Goal: Task Accomplishment & Management: Use online tool/utility

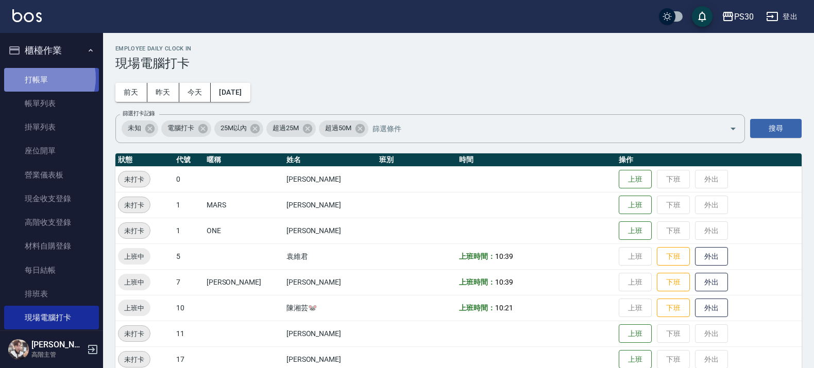
click at [41, 78] on link "打帳單" at bounding box center [51, 80] width 95 height 24
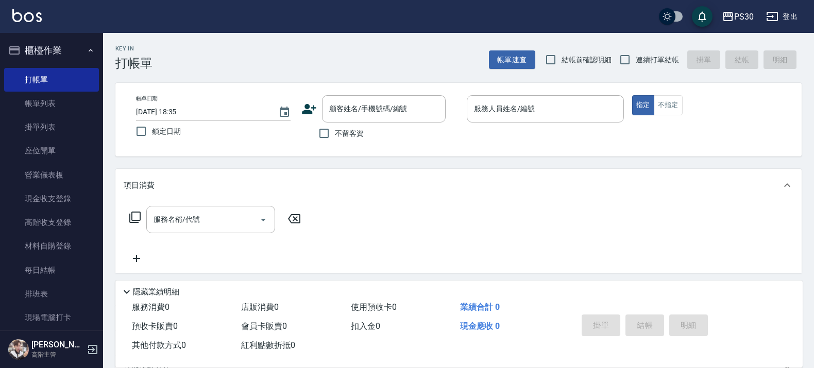
click at [361, 143] on label "不留客資" at bounding box center [338, 134] width 50 height 22
click at [335, 143] on input "不留客資" at bounding box center [324, 134] width 22 height 22
checkbox input "true"
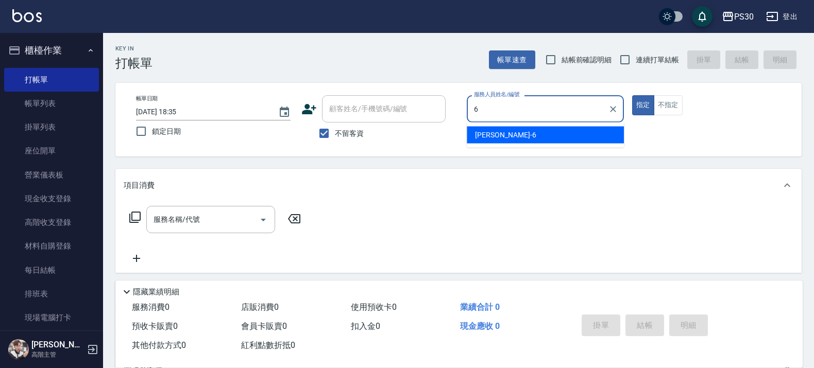
type input "[PERSON_NAME]-6"
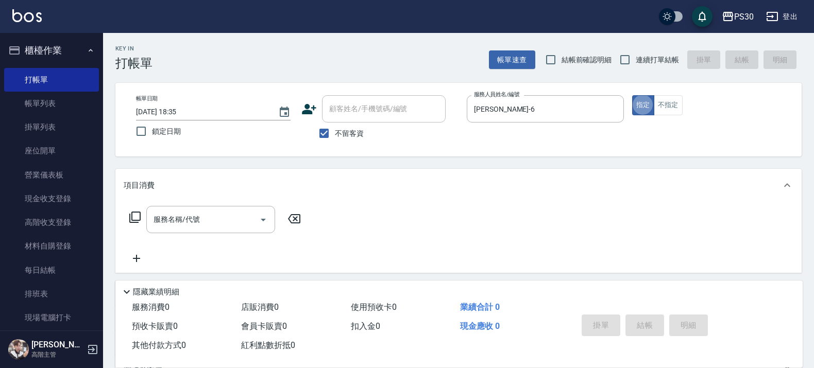
type button "true"
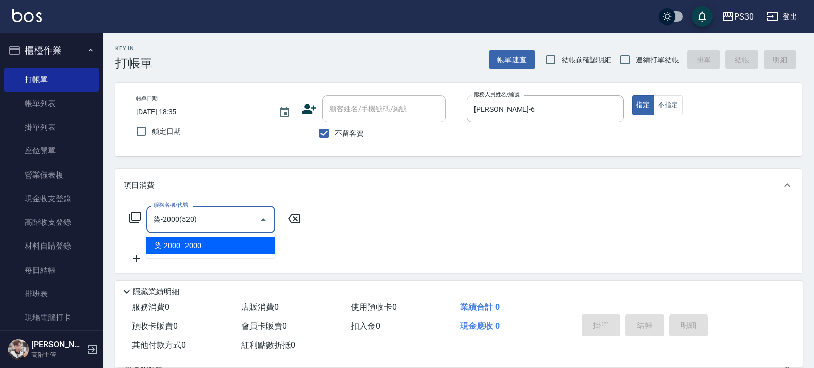
type input "染-2000(520)"
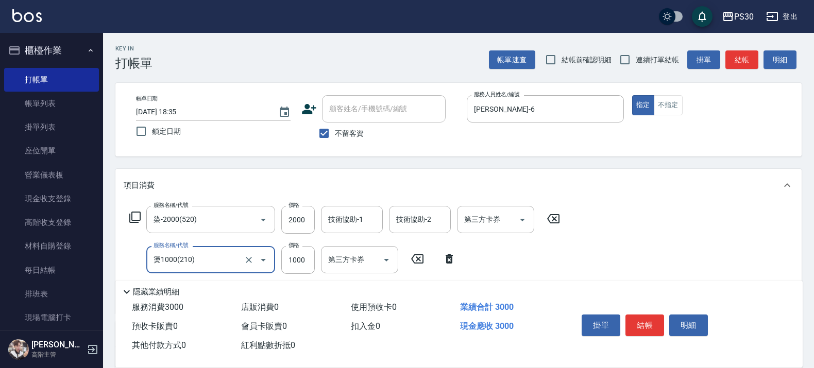
type input "燙1000(210)"
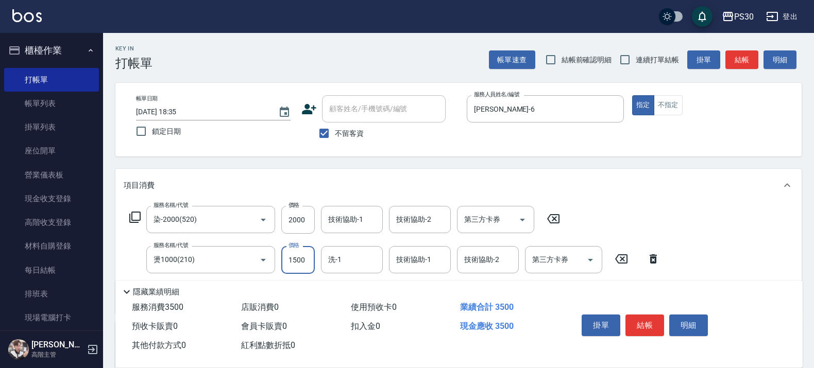
type input "1500"
click at [640, 319] on button "結帳" at bounding box center [644, 326] width 39 height 22
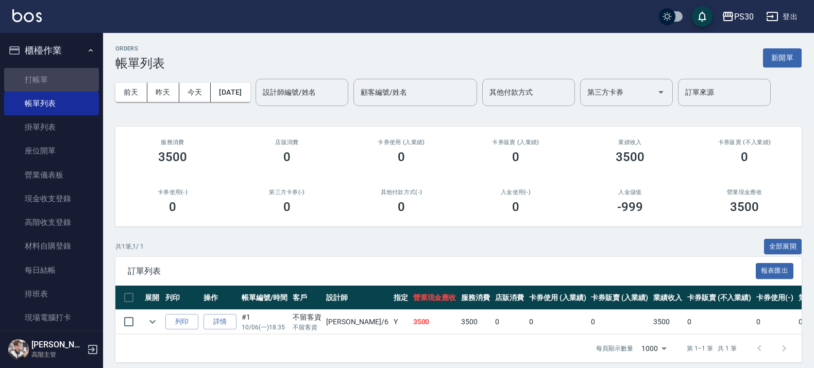
drag, startPoint x: 55, startPoint y: 78, endPoint x: 338, endPoint y: 58, distance: 284.5
click at [55, 78] on link "打帳單" at bounding box center [51, 80] width 95 height 24
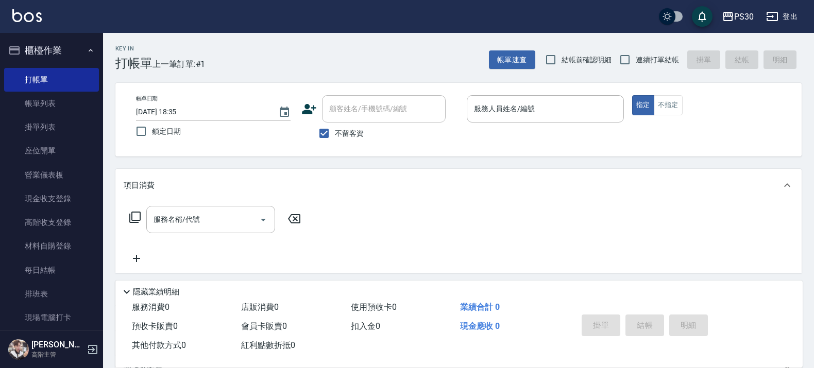
click at [639, 57] on span "連續打單結帳" at bounding box center [657, 60] width 43 height 11
click at [636, 57] on input "連續打單結帳" at bounding box center [625, 60] width 22 height 22
checkbox input "true"
click at [509, 104] on input "服務人員姓名/編號" at bounding box center [545, 109] width 148 height 18
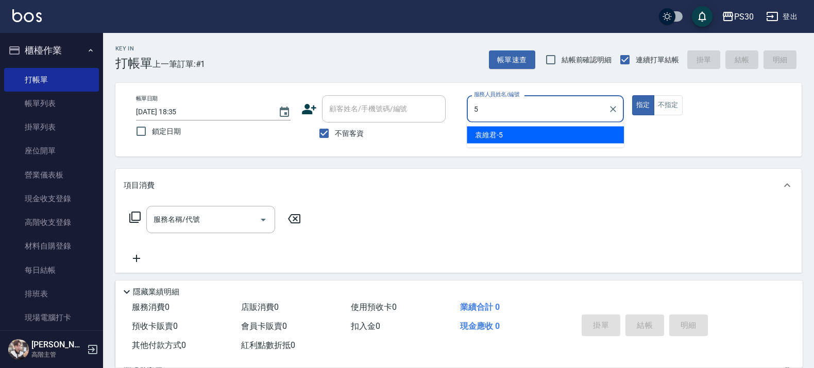
type input "[PERSON_NAME]-5"
type button "true"
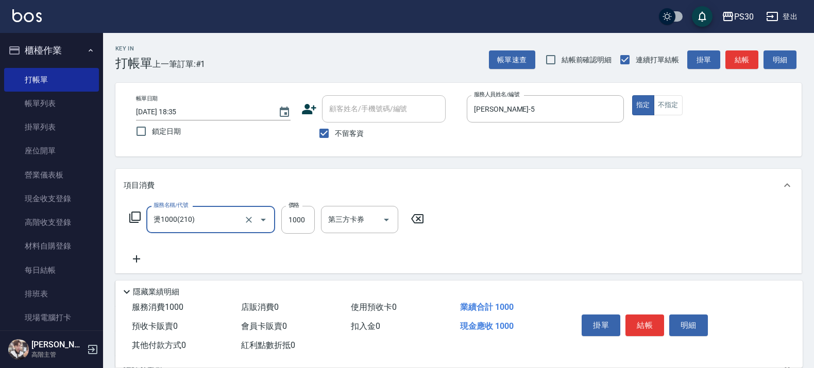
type input "燙1000(210)"
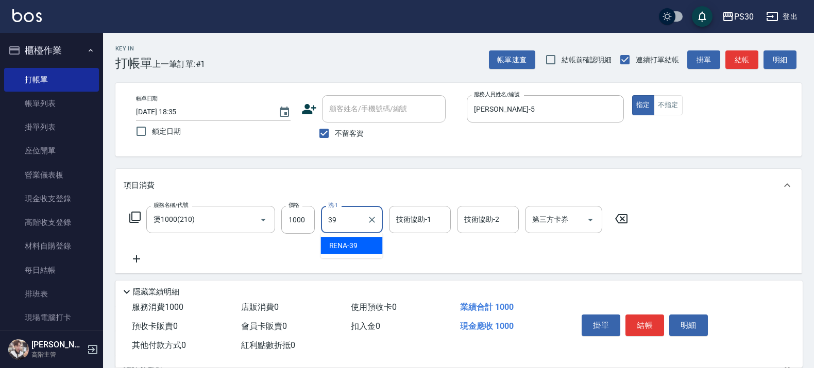
type input "RENA-39"
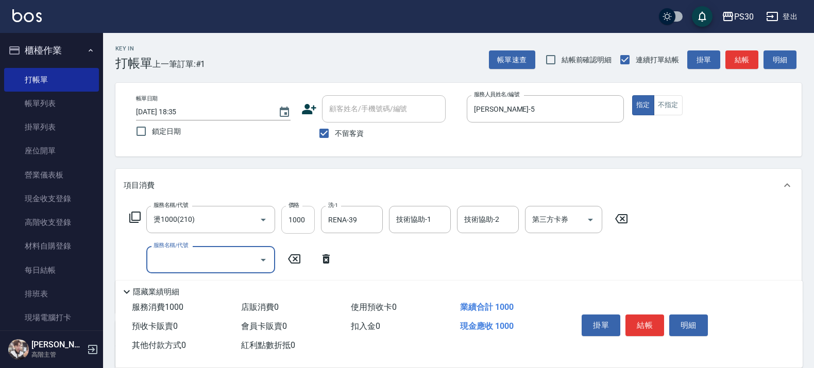
click at [308, 217] on input "1000" at bounding box center [297, 220] width 33 height 28
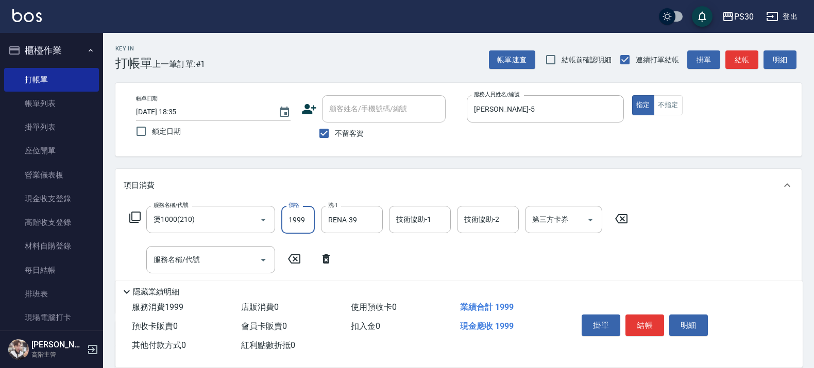
type input "1999"
click at [423, 227] on input "技術協助-1" at bounding box center [420, 220] width 53 height 18
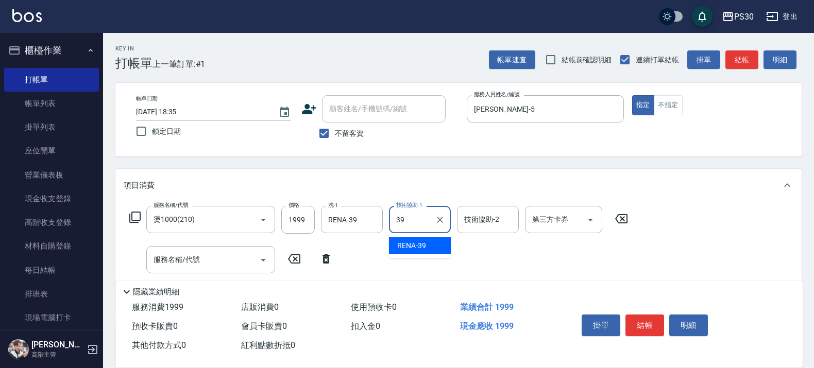
type input "RENA-39"
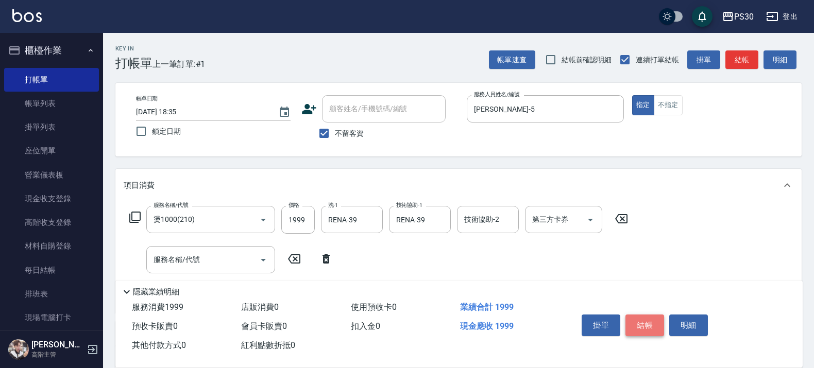
click at [640, 320] on button "結帳" at bounding box center [644, 326] width 39 height 22
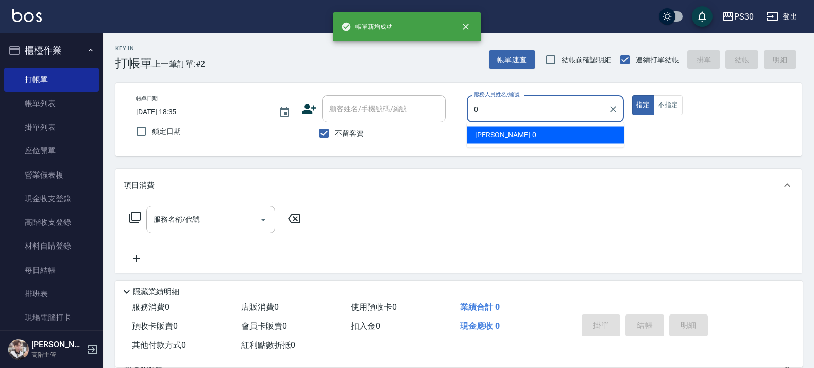
type input "[PERSON_NAME]-0"
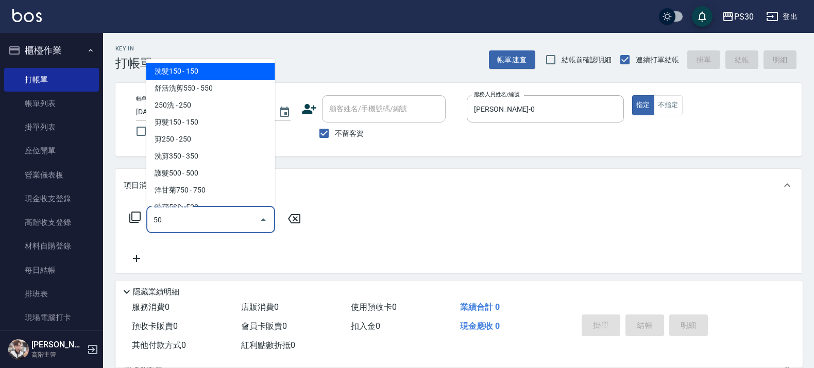
type input "5"
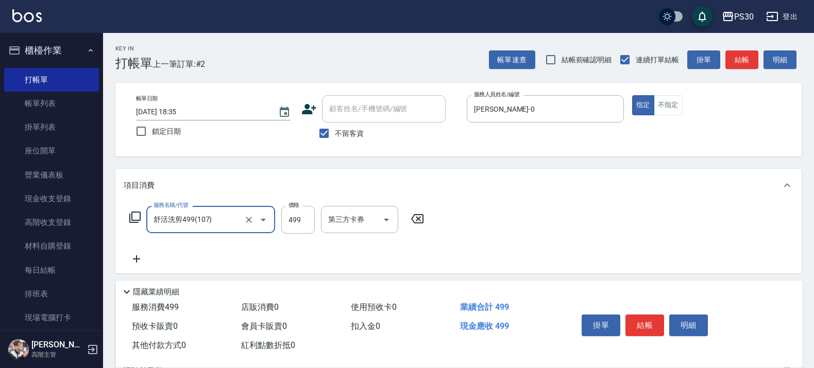
type input "舒活洗剪499(107)"
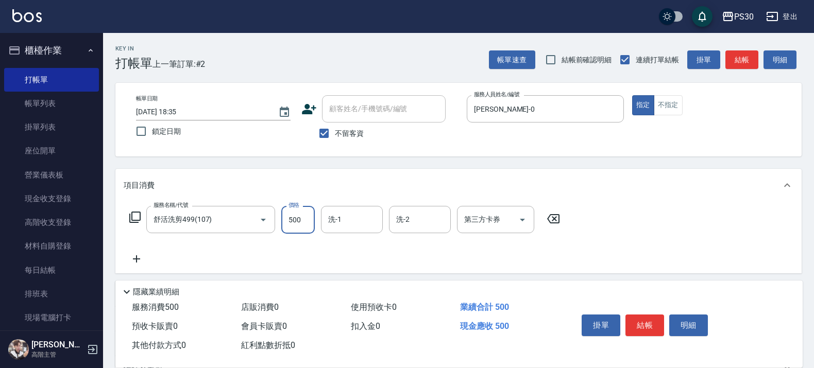
type input "500"
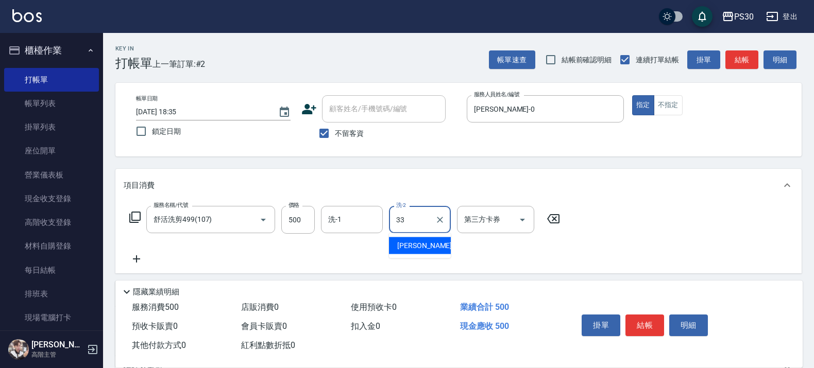
type input "[PERSON_NAME]-33"
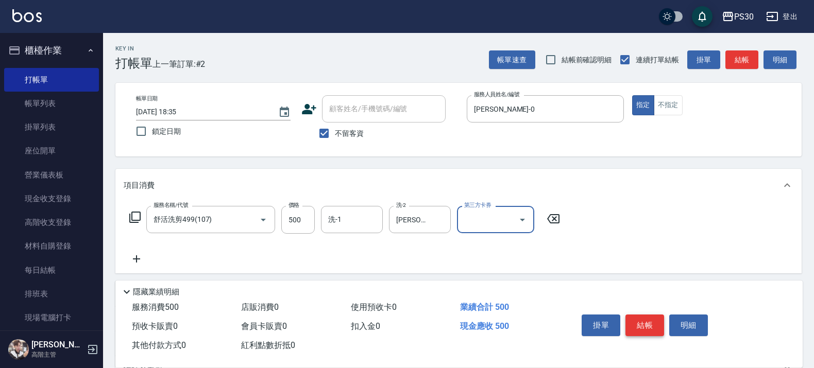
click at [652, 317] on button "結帳" at bounding box center [644, 326] width 39 height 22
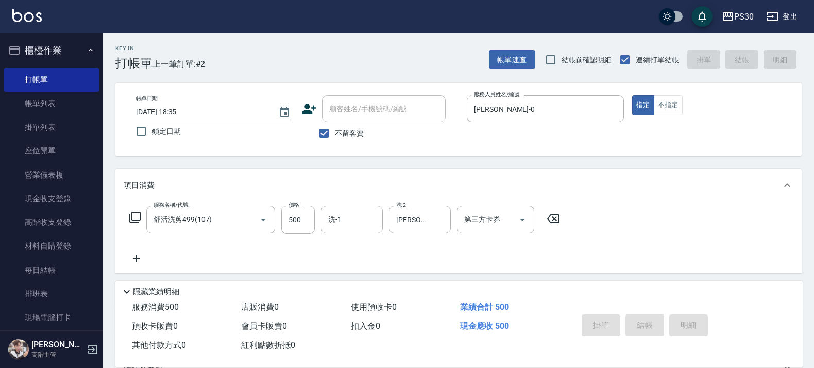
type input "[DATE] 18:36"
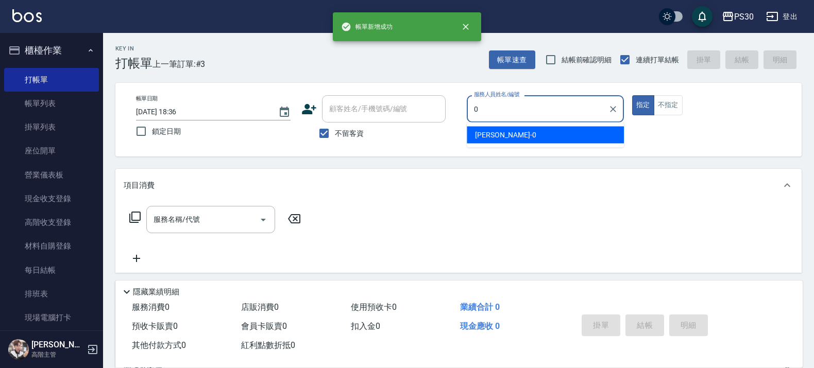
type input "[PERSON_NAME]-0"
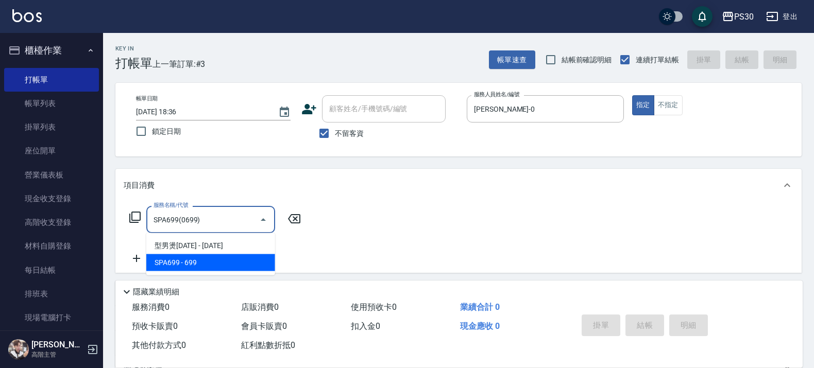
type input "SPA699(0699)"
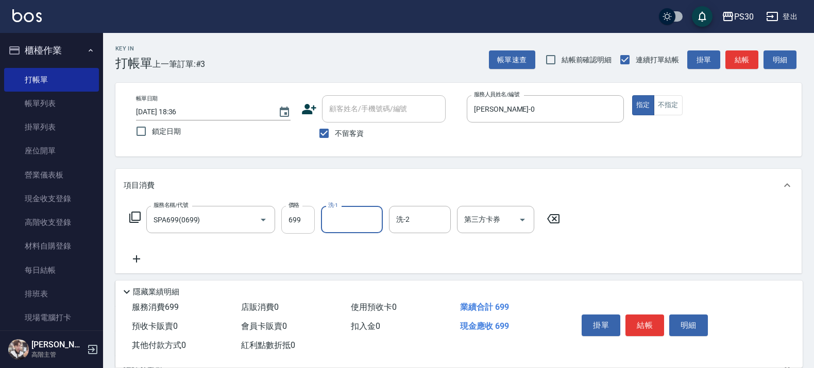
click at [304, 219] on input "699" at bounding box center [297, 220] width 33 height 28
type input "999"
type input "2"
type input "[PERSON_NAME]-33"
click at [660, 321] on button "結帳" at bounding box center [644, 326] width 39 height 22
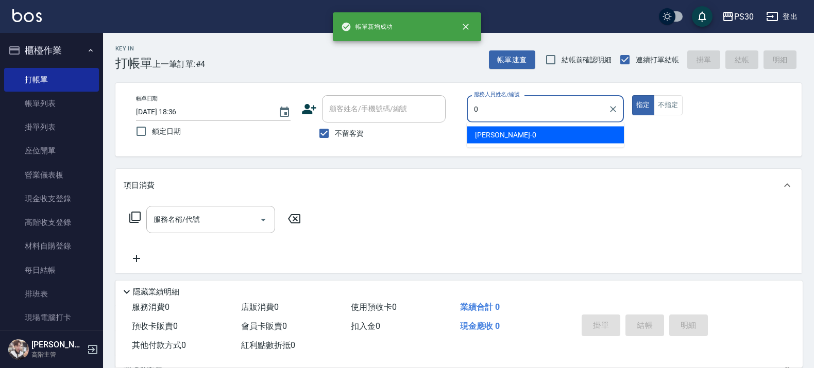
type input "[PERSON_NAME]-0"
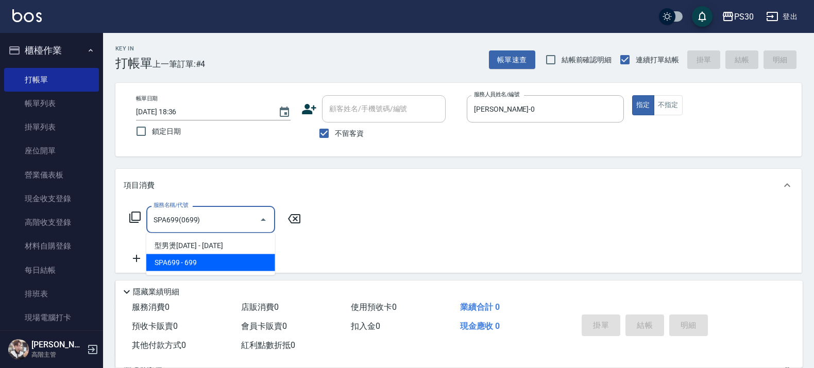
type input "SPA699(0699)"
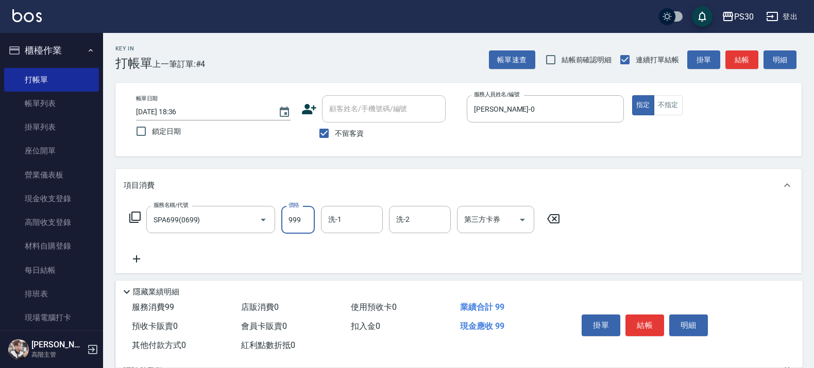
type input "999"
click at [514, 225] on div at bounding box center [521, 219] width 15 height 27
click at [516, 219] on icon "Open" at bounding box center [522, 220] width 12 height 12
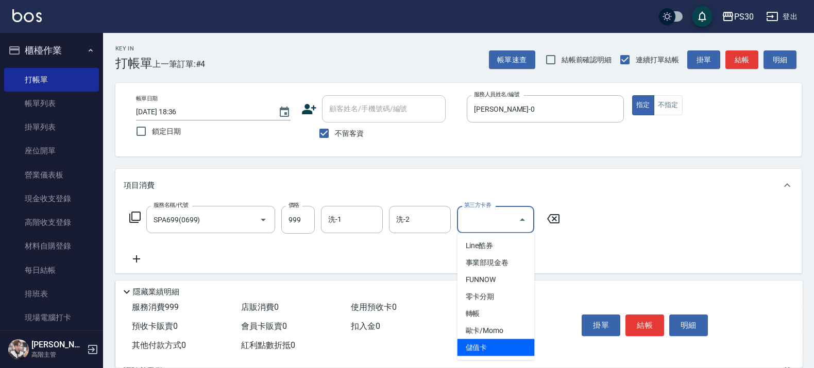
click at [521, 346] on span "儲值卡" at bounding box center [495, 348] width 77 height 17
type input "儲值卡"
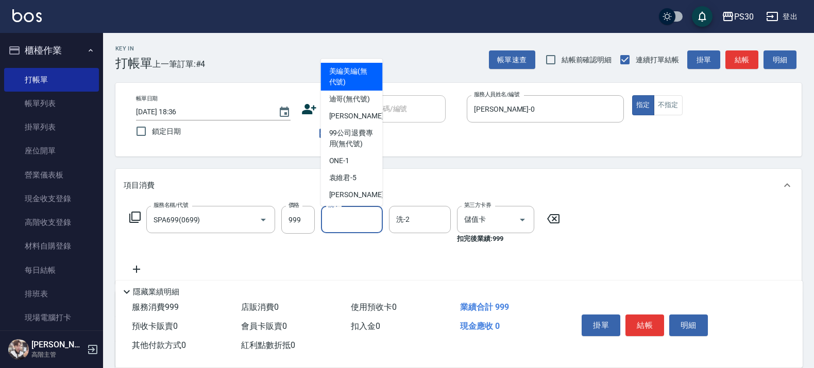
click at [358, 223] on input "洗-1" at bounding box center [352, 220] width 53 height 18
click at [642, 315] on button "結帳" at bounding box center [644, 326] width 39 height 22
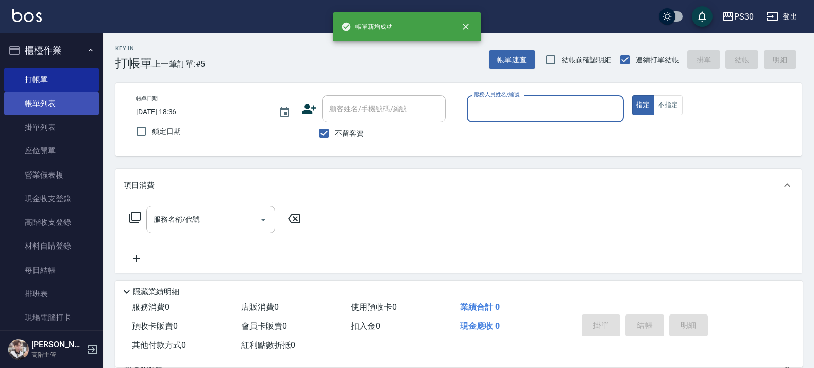
drag, startPoint x: 29, startPoint y: 86, endPoint x: 41, endPoint y: 93, distance: 13.9
click at [29, 87] on link "打帳單" at bounding box center [51, 80] width 95 height 24
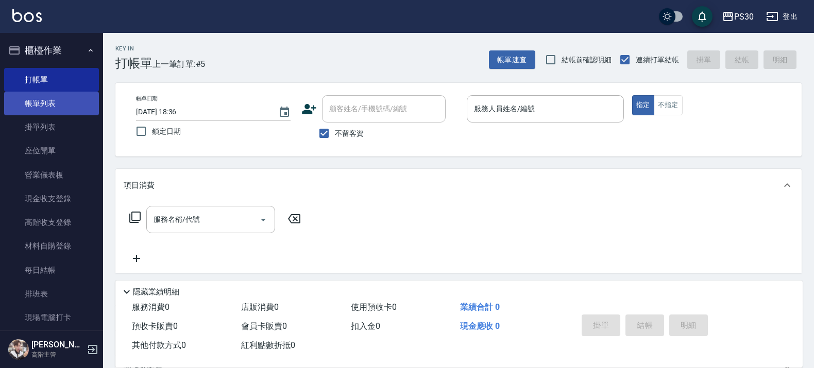
click at [41, 93] on link "帳單列表" at bounding box center [51, 104] width 95 height 24
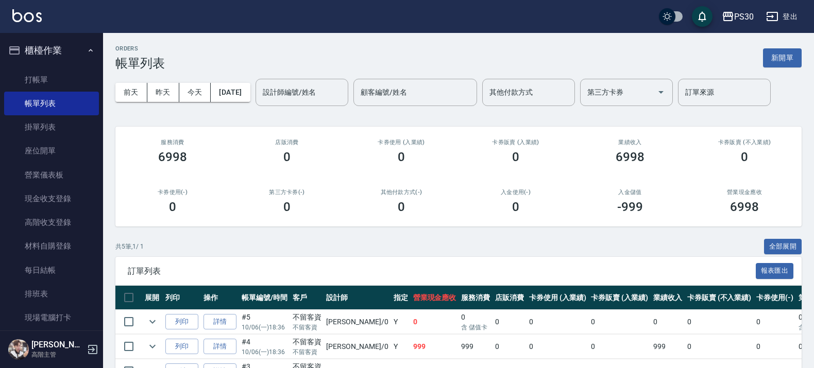
scroll to position [64, 0]
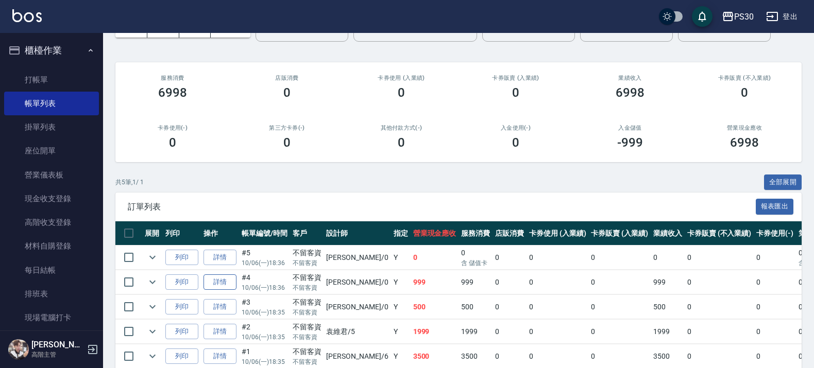
click at [235, 281] on link "詳情" at bounding box center [220, 283] width 33 height 16
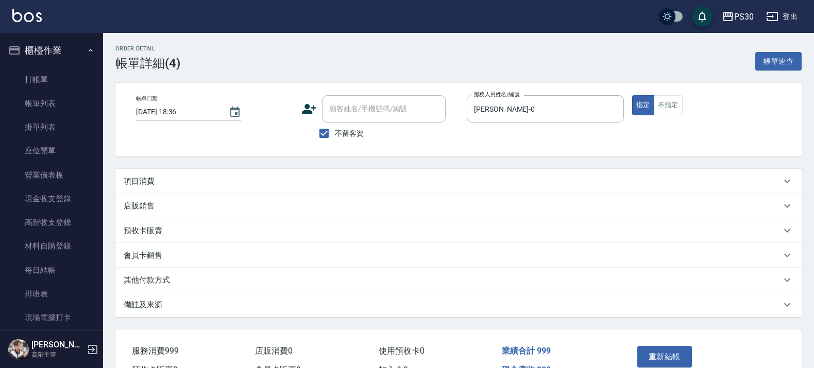
checkbox input "true"
type input "[PERSON_NAME]-0"
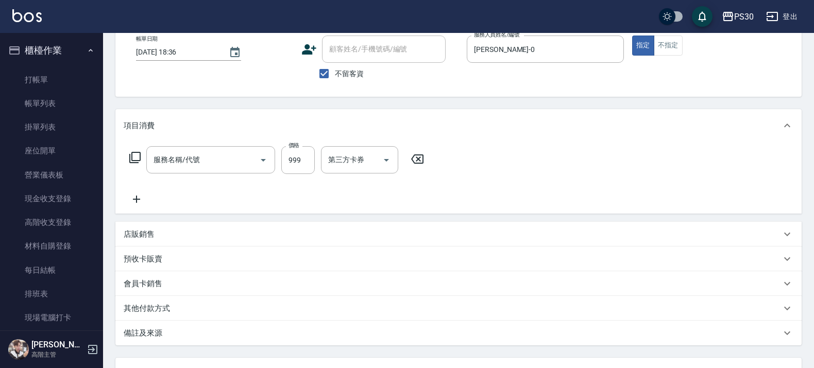
type input "SPA699(0699)"
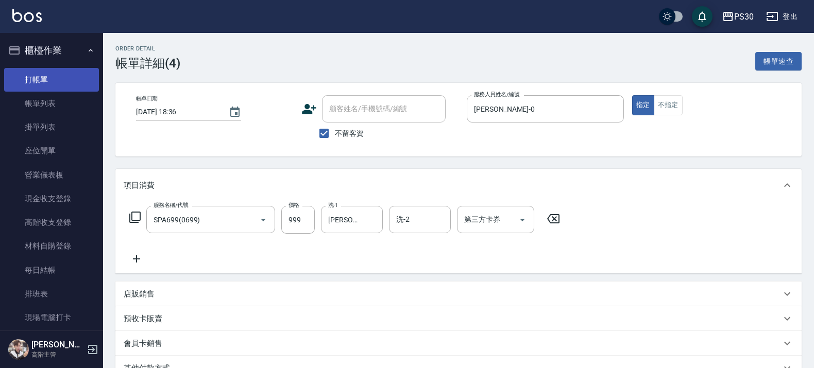
click at [57, 70] on link "打帳單" at bounding box center [51, 80] width 95 height 24
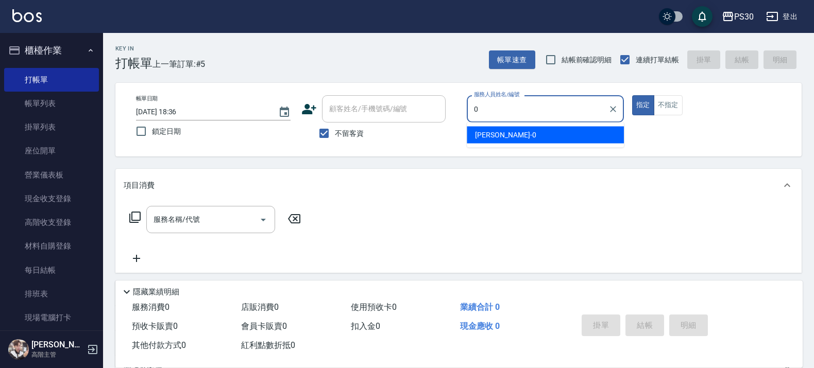
type input "[PERSON_NAME]-0"
type button "true"
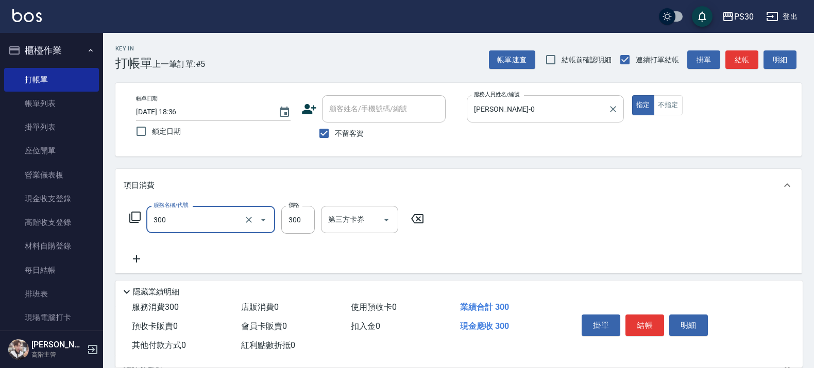
type input "洗剪300(300)"
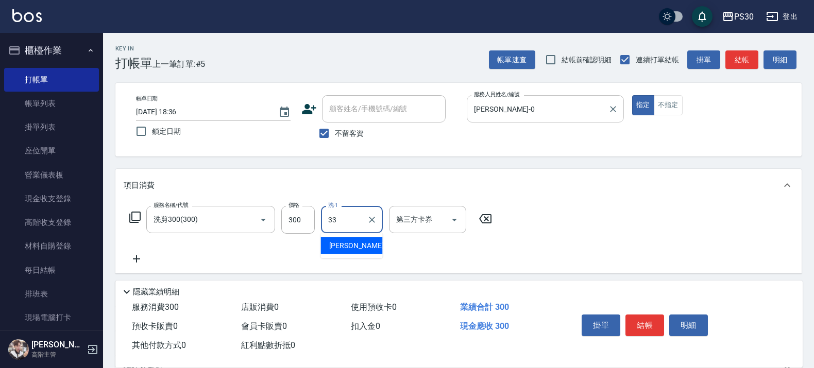
type input "[PERSON_NAME]-33"
click at [666, 105] on button "不指定" at bounding box center [668, 105] width 29 height 20
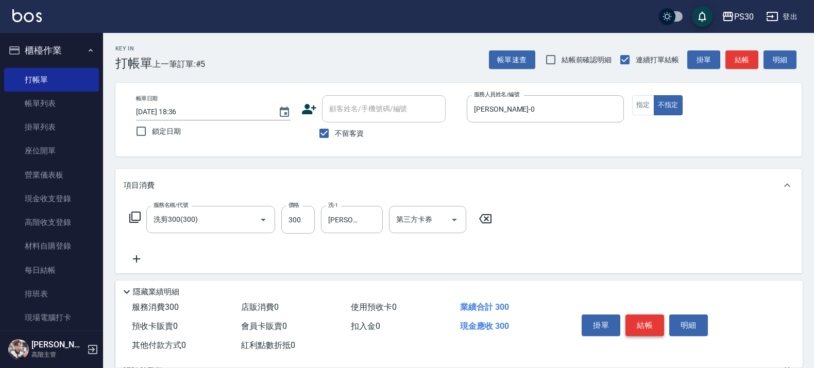
click at [656, 317] on button "結帳" at bounding box center [644, 326] width 39 height 22
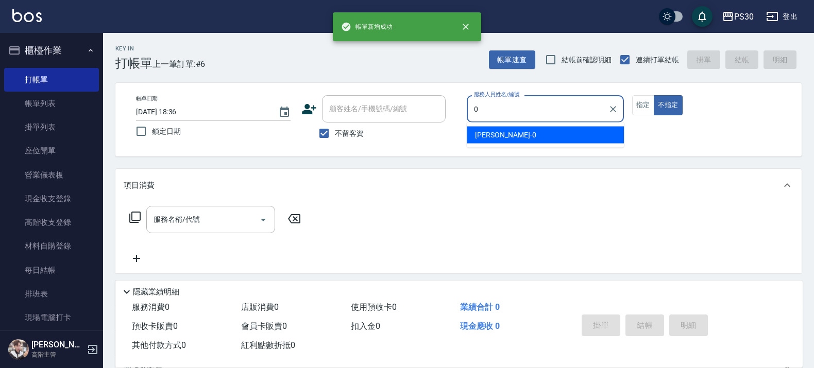
type input "[PERSON_NAME]-0"
type button "false"
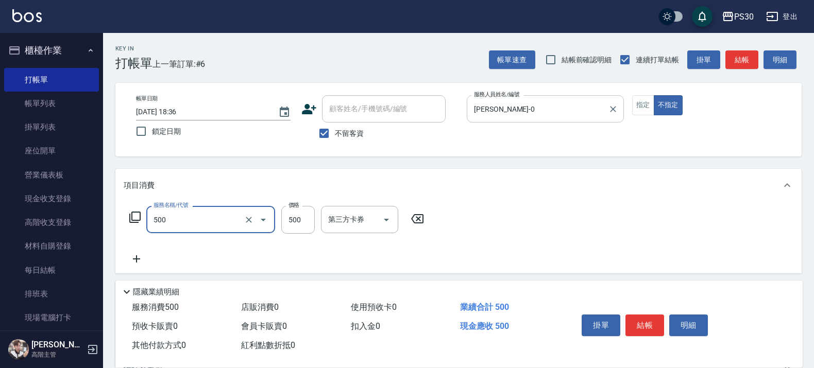
type input "洗剪500(500)"
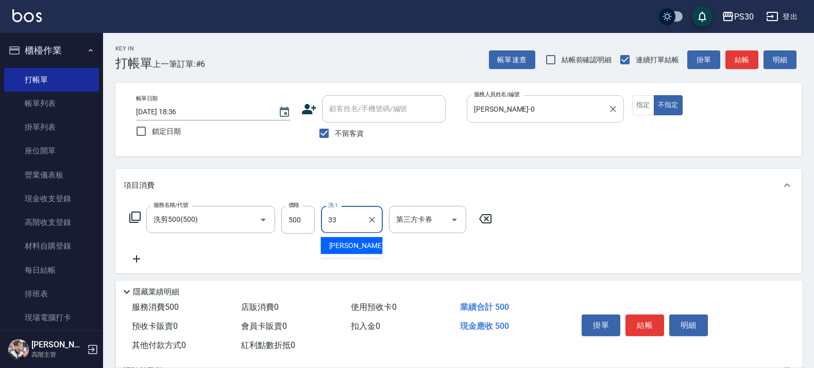
type input "[PERSON_NAME]-33"
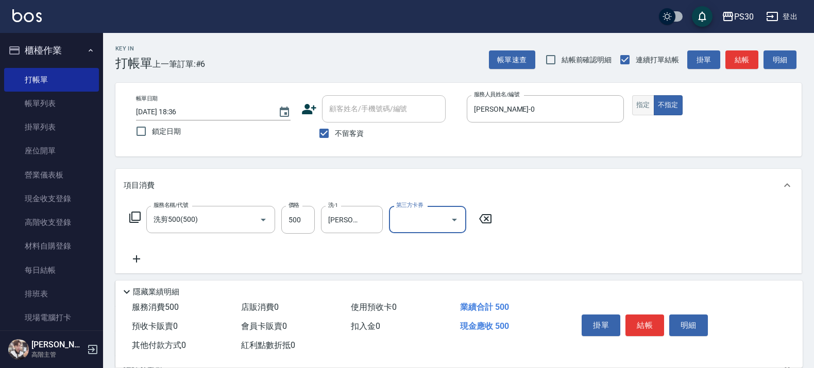
click at [638, 109] on button "指定" at bounding box center [643, 105] width 22 height 20
click at [650, 324] on button "結帳" at bounding box center [644, 326] width 39 height 22
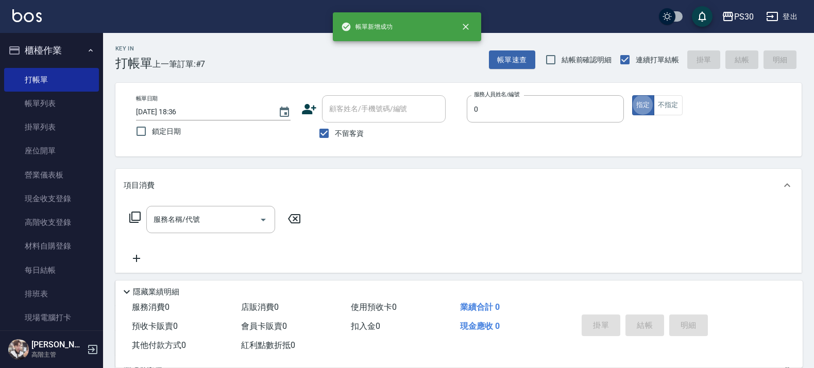
type input "[PERSON_NAME]-0"
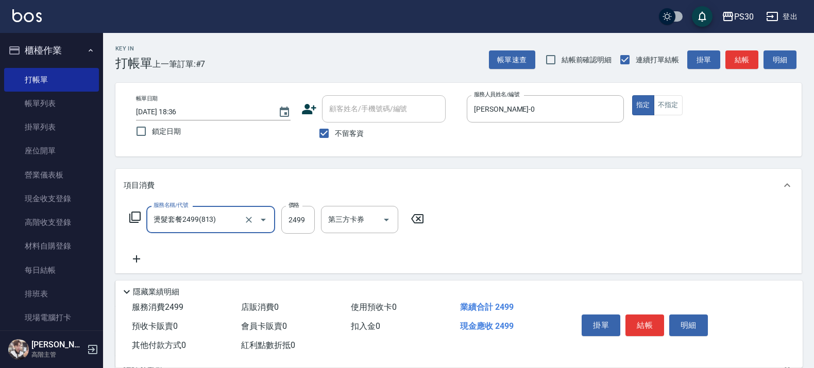
type input "燙髮套餐2499(813)"
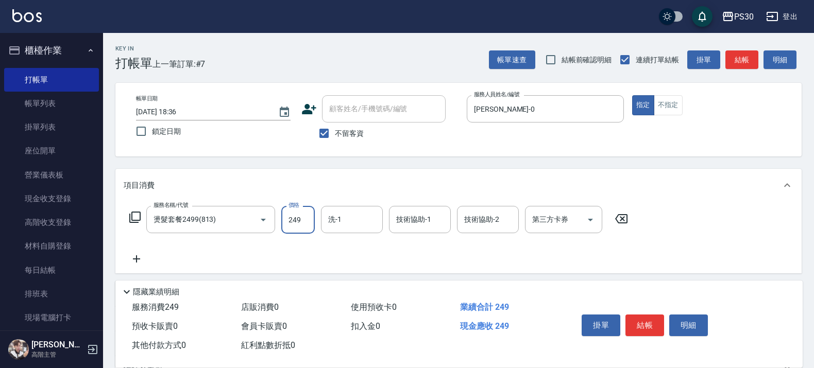
type input "2499"
type input "[PERSON_NAME]-33"
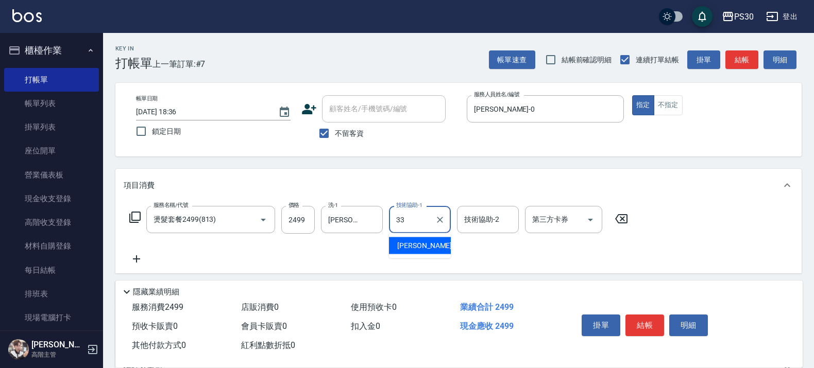
type input "[PERSON_NAME]-33"
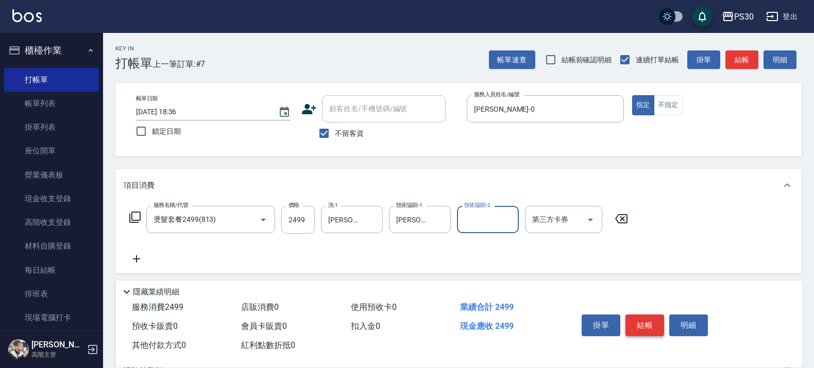
click at [650, 326] on button "結帳" at bounding box center [644, 326] width 39 height 22
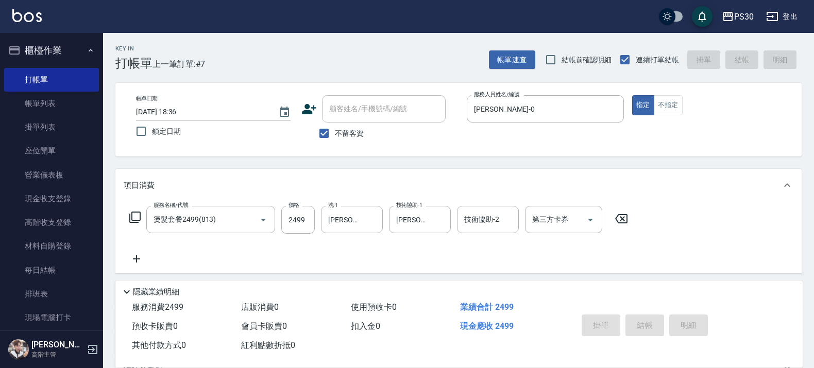
type input "[DATE] 18:37"
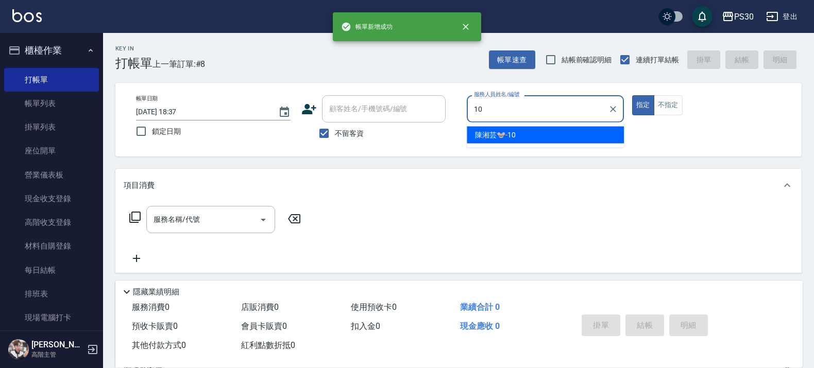
type input "[PERSON_NAME]🐭-10"
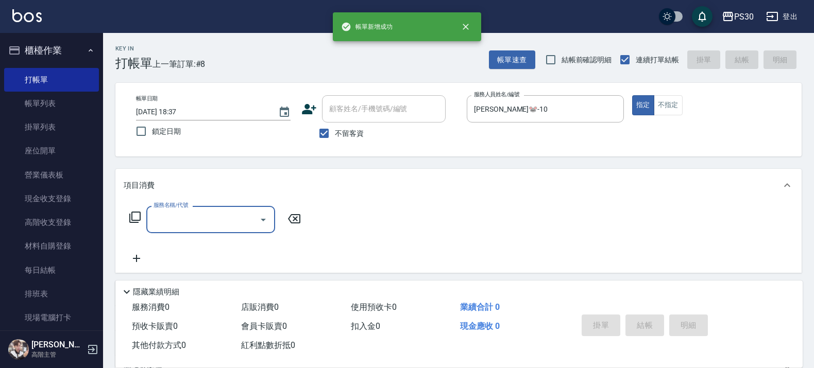
type input "5"
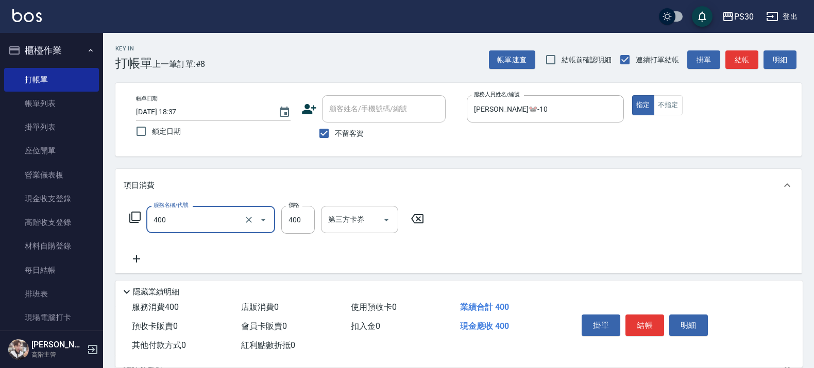
type input "洗剪400(400)"
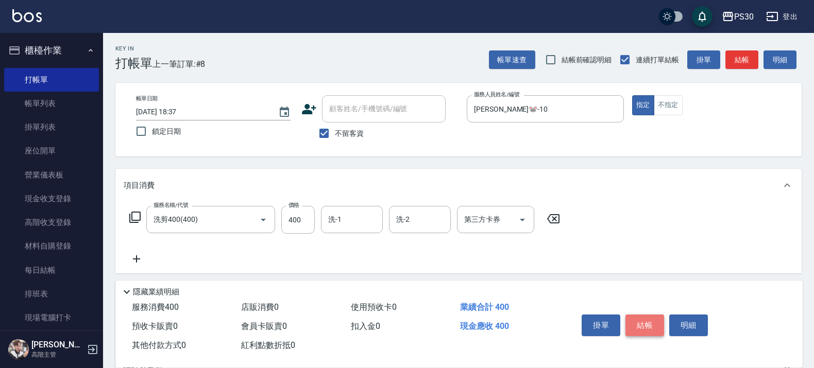
click at [651, 320] on button "結帳" at bounding box center [644, 326] width 39 height 22
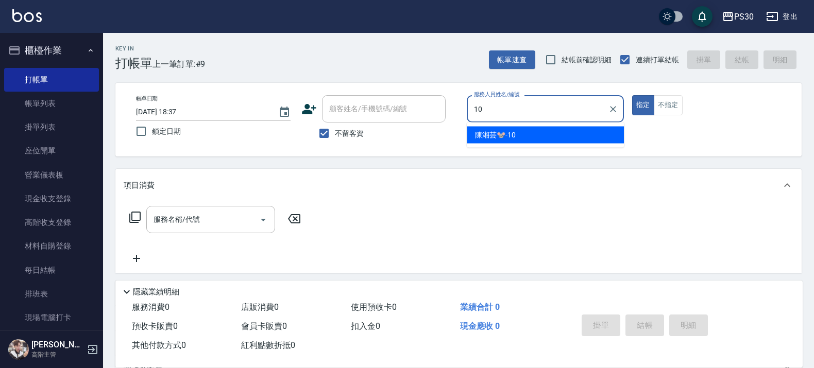
type input "[PERSON_NAME]🐭-10"
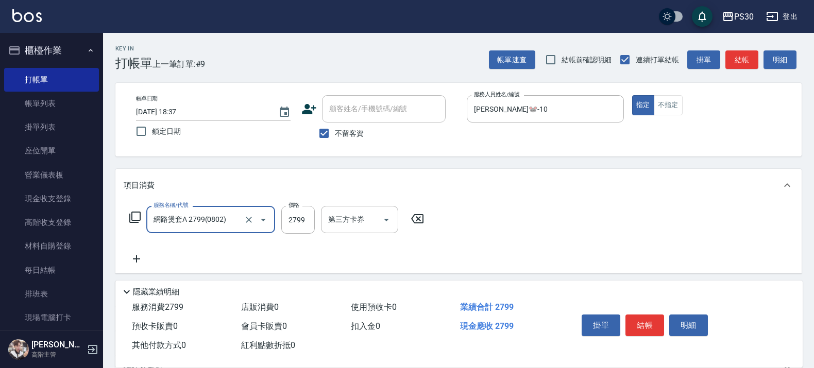
type input "網路燙套A 2799(0802)"
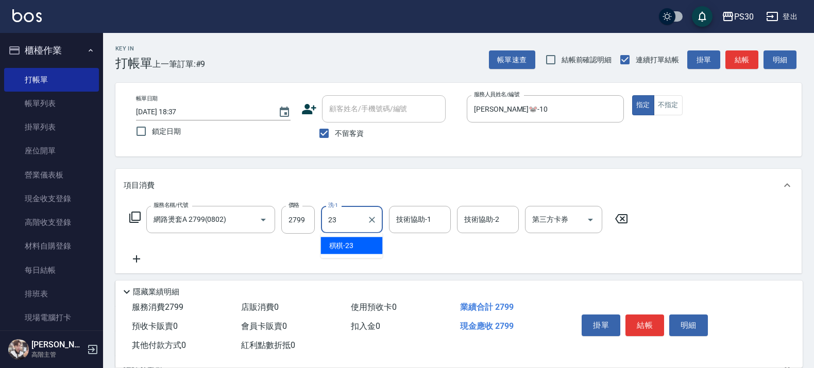
type input "稘稘-23"
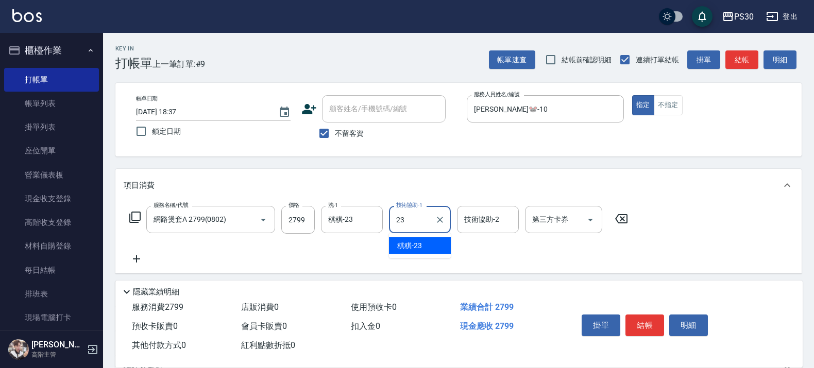
type input "稘稘-23"
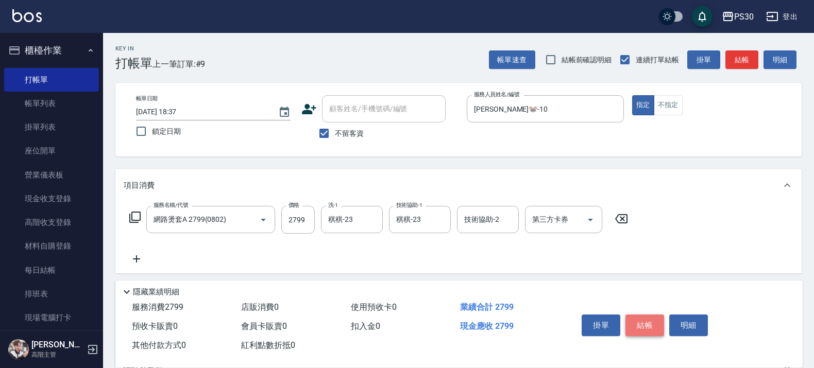
click at [652, 326] on button "結帳" at bounding box center [644, 326] width 39 height 22
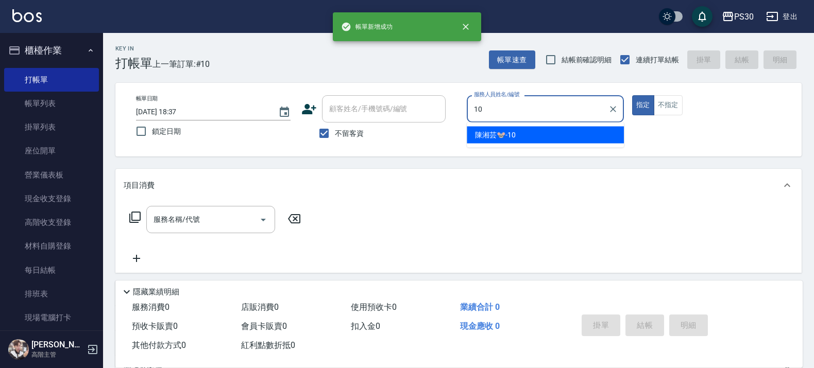
type input "[PERSON_NAME]🐭-10"
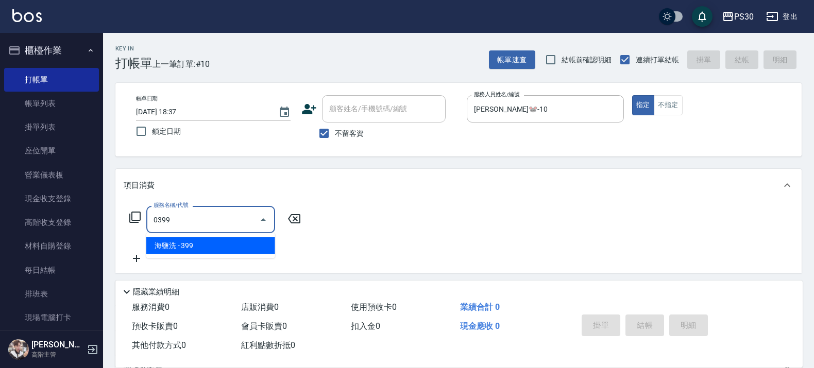
type input "海鹽洗(0399)"
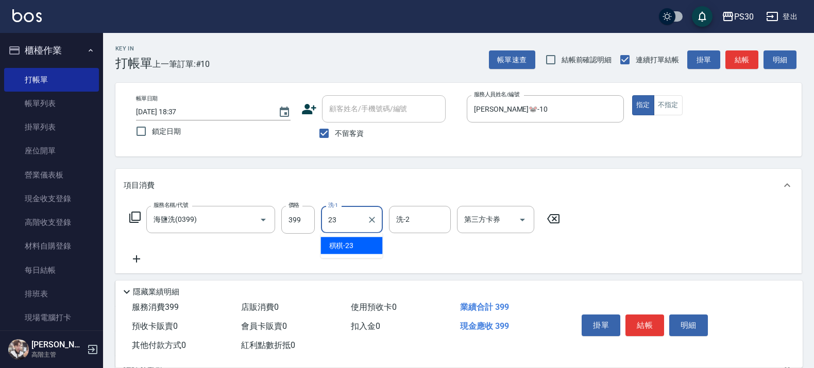
type input "稘稘-23"
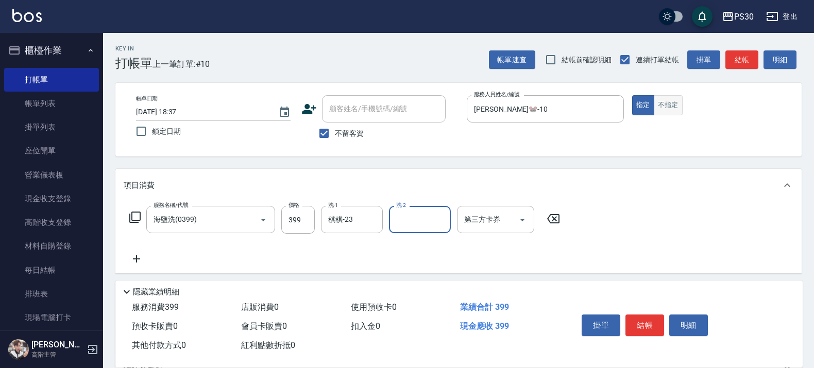
click at [676, 104] on button "不指定" at bounding box center [668, 105] width 29 height 20
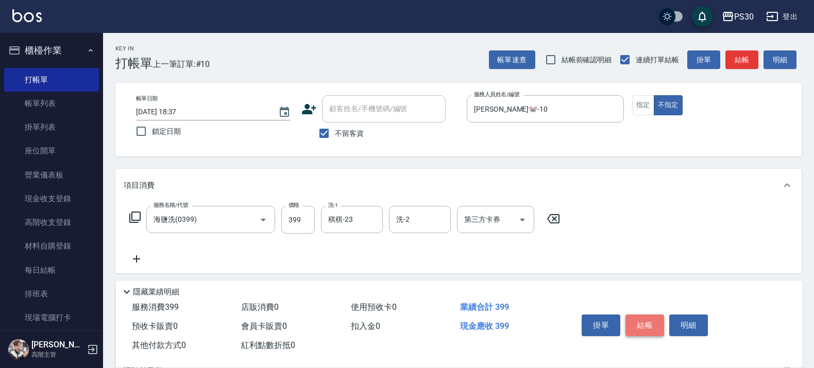
click at [642, 317] on button "結帳" at bounding box center [644, 326] width 39 height 22
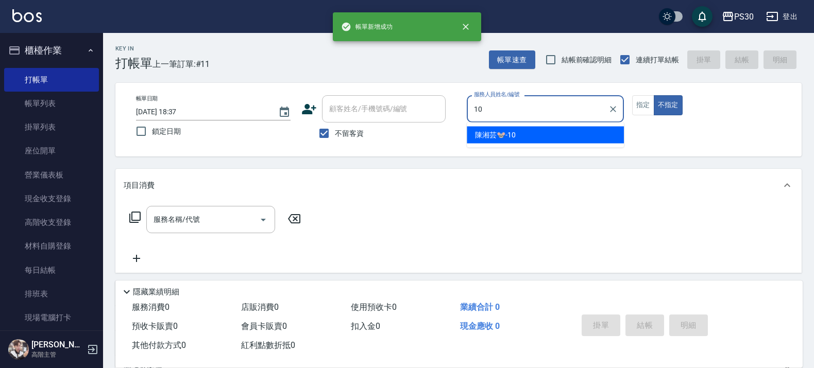
type input "[PERSON_NAME]🐭-10"
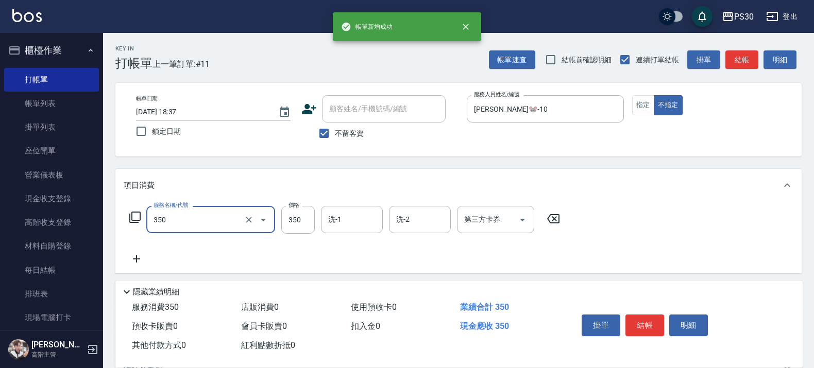
type input "洗剪350(350)"
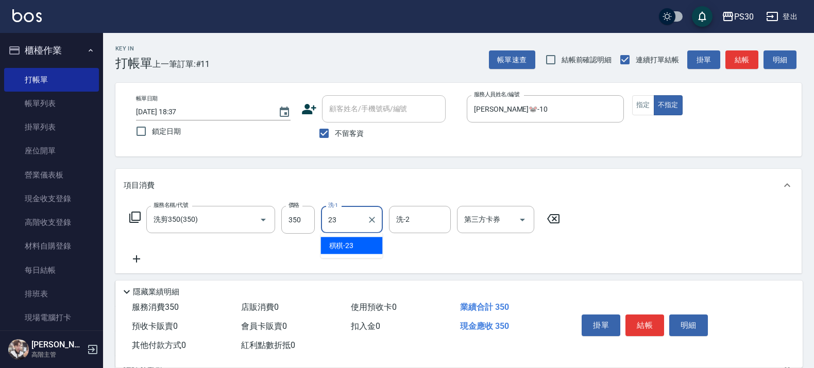
type input "稘稘-23"
click at [641, 101] on button "指定" at bounding box center [643, 105] width 22 height 20
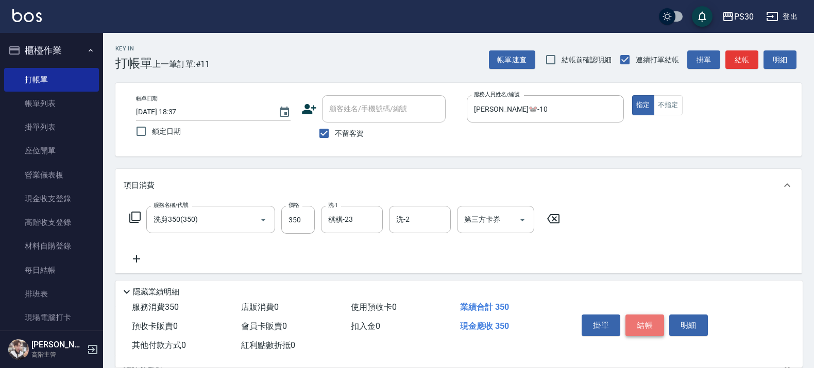
click at [632, 315] on button "結帳" at bounding box center [644, 326] width 39 height 22
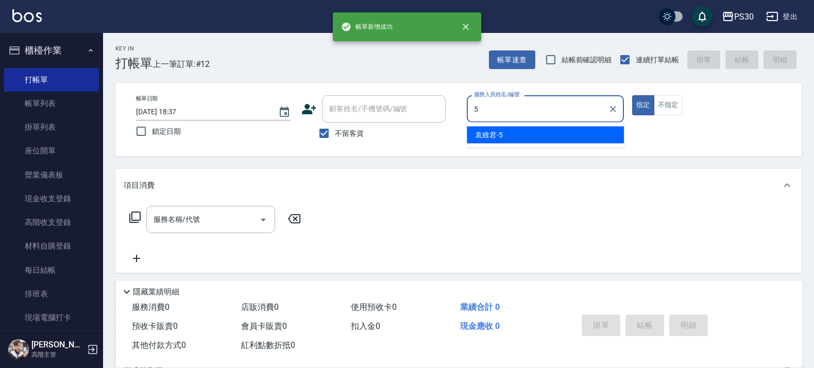
type input "[PERSON_NAME]-5"
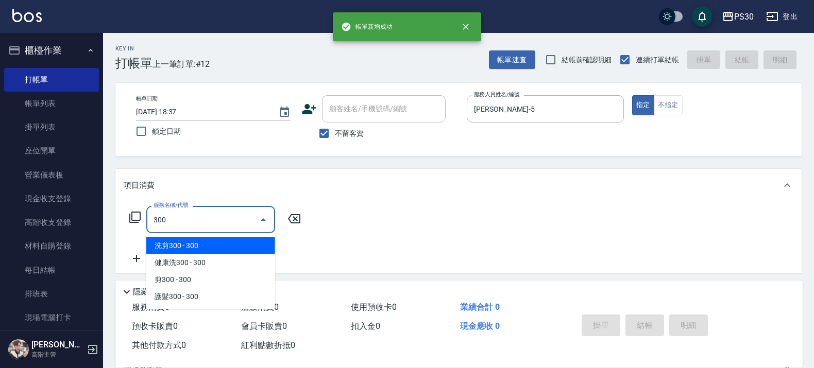
type input "洗剪300(300)"
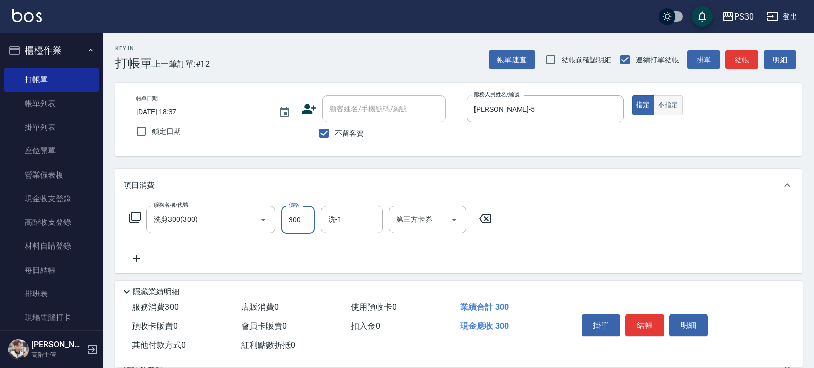
click at [665, 108] on button "不指定" at bounding box center [668, 105] width 29 height 20
click at [340, 209] on div "洗-1" at bounding box center [352, 219] width 62 height 27
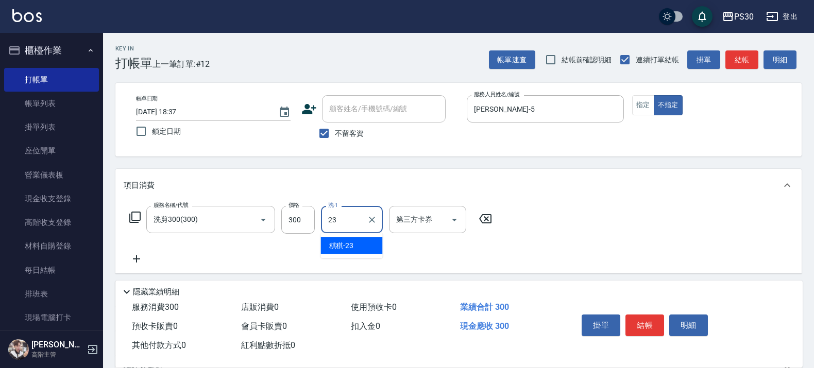
type input "稘稘-23"
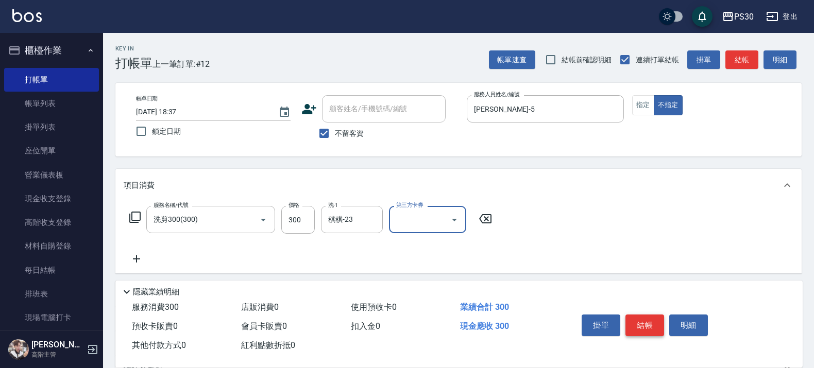
click at [637, 316] on button "結帳" at bounding box center [644, 326] width 39 height 22
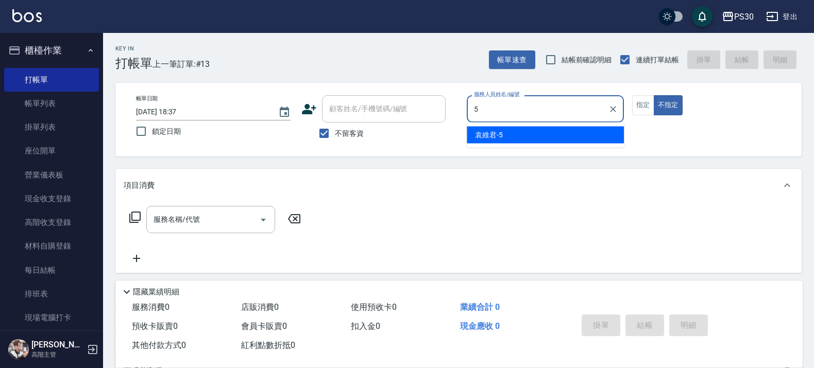
type input "[PERSON_NAME]-5"
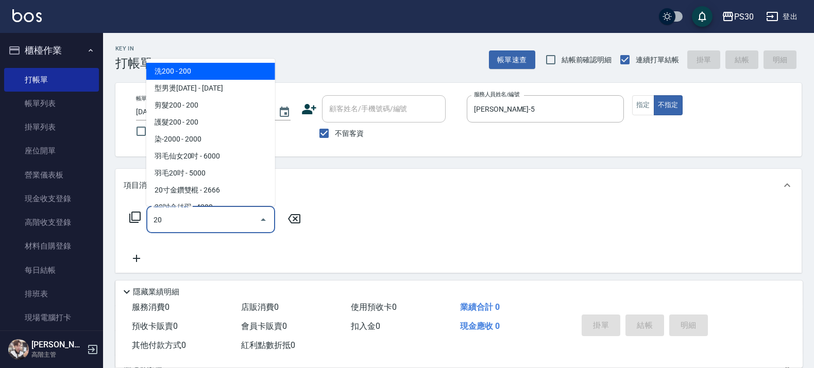
type input "2"
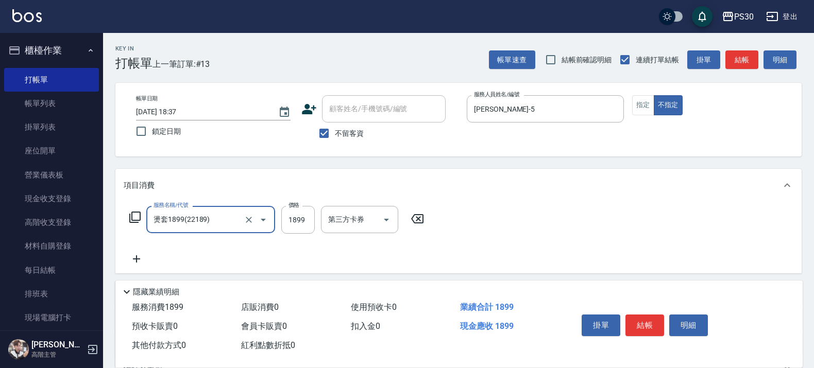
type input "燙套1899(22189)"
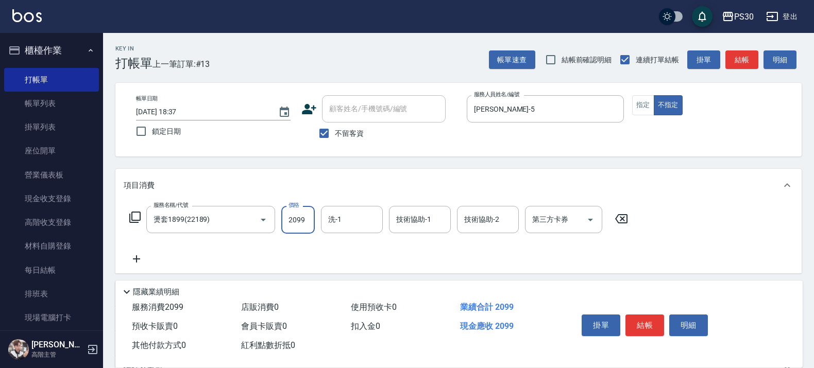
type input "2099"
type input "RENA-39"
click at [640, 101] on button "指定" at bounding box center [643, 105] width 22 height 20
click at [653, 318] on button "結帳" at bounding box center [644, 326] width 39 height 22
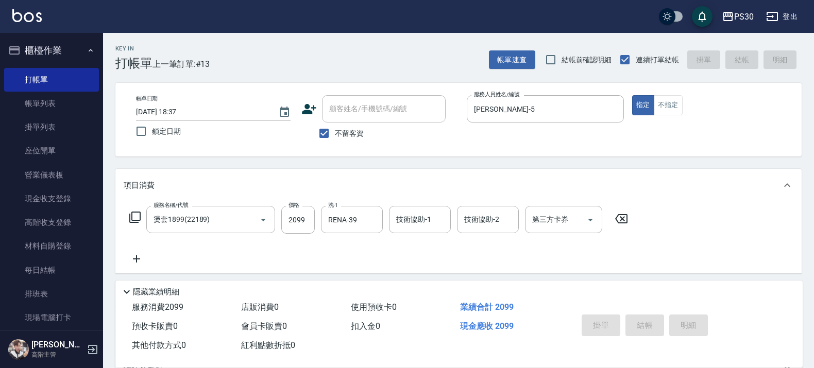
type input "[DATE] 18:38"
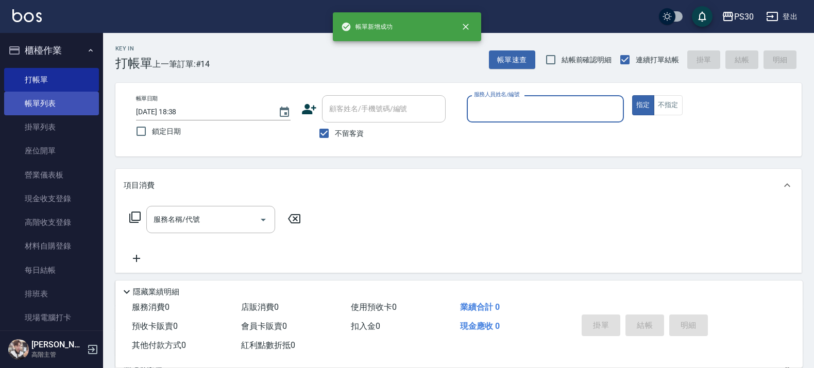
click at [45, 105] on link "帳單列表" at bounding box center [51, 104] width 95 height 24
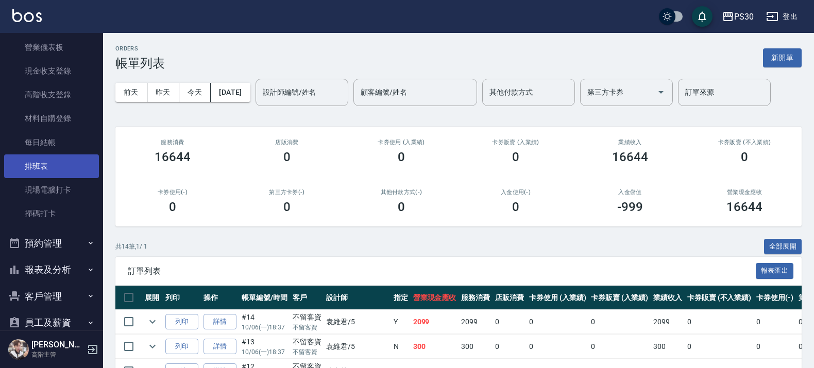
scroll to position [129, 0]
click at [55, 271] on button "報表及分析" at bounding box center [51, 269] width 95 height 27
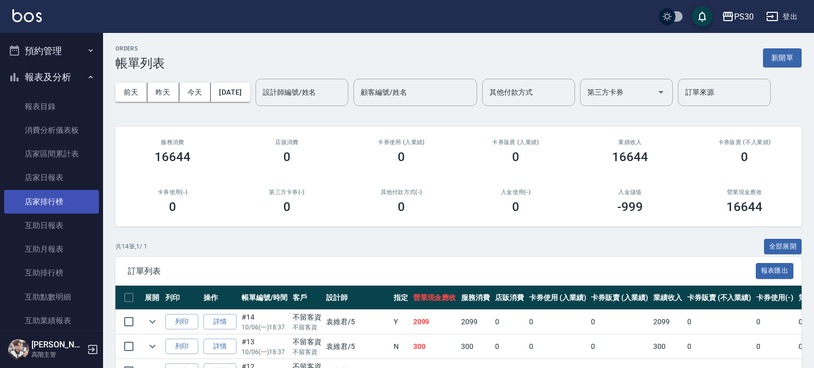
scroll to position [322, 0]
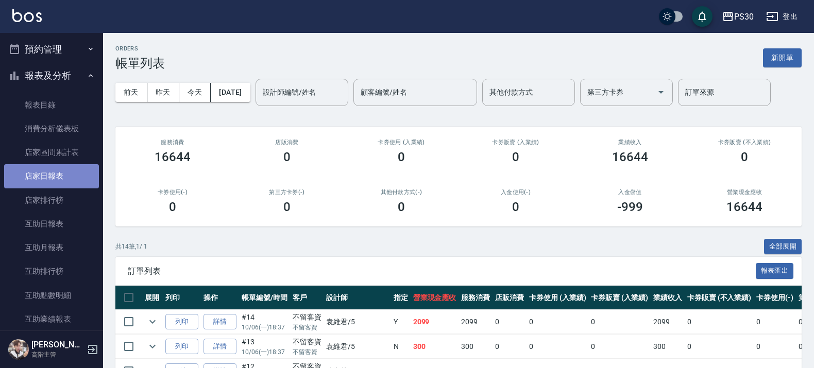
click at [65, 180] on link "店家日報表" at bounding box center [51, 176] width 95 height 24
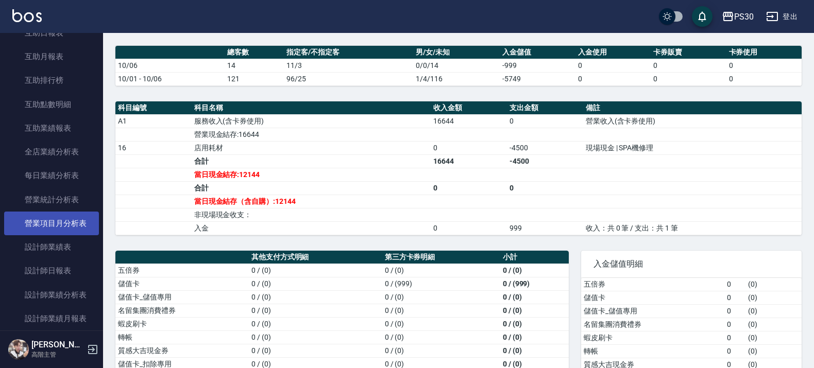
scroll to position [515, 0]
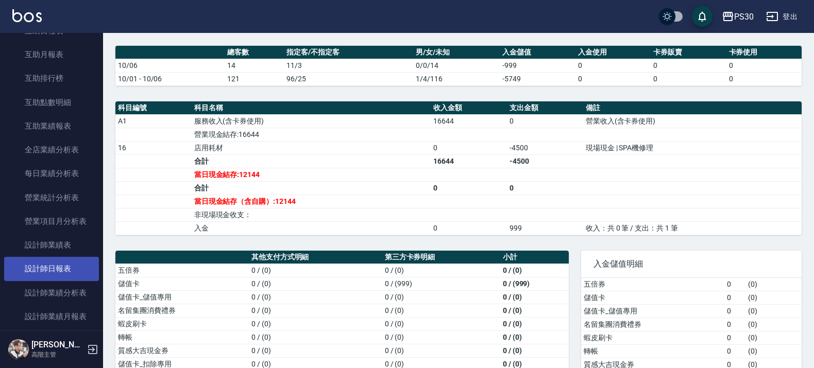
click at [50, 264] on link "設計師日報表" at bounding box center [51, 269] width 95 height 24
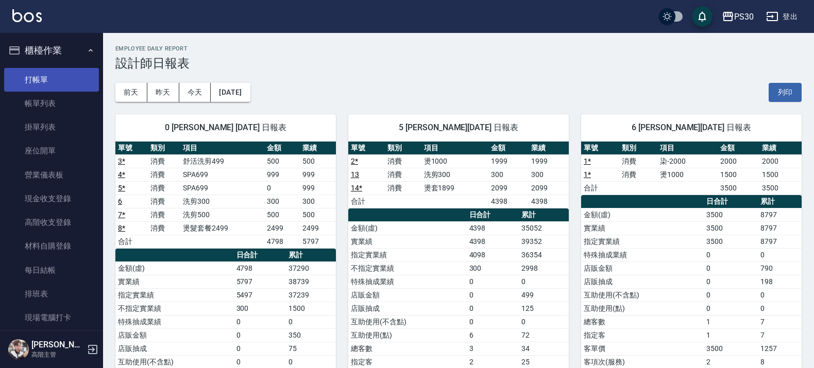
click at [35, 80] on link "打帳單" at bounding box center [51, 80] width 95 height 24
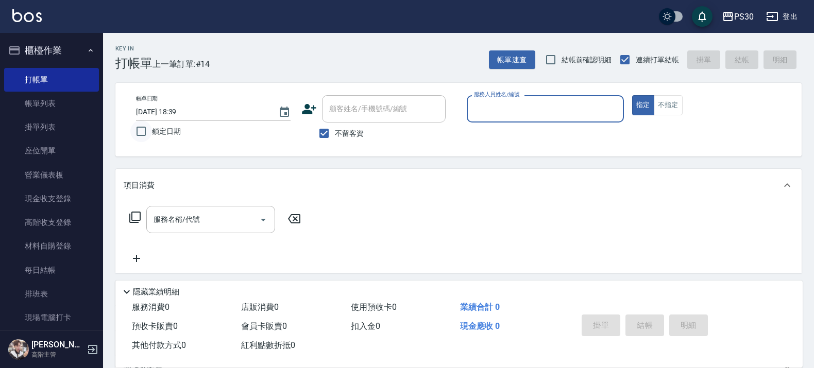
click at [142, 134] on input "鎖定日期" at bounding box center [141, 132] width 22 height 22
checkbox input "true"
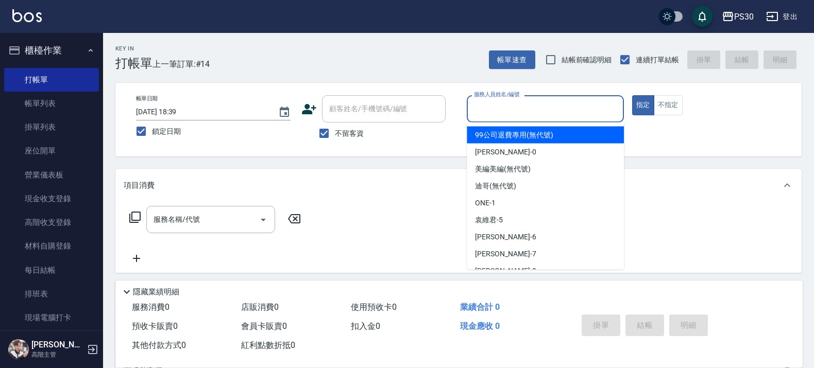
click at [517, 110] on input "服務人員姓名/編號" at bounding box center [545, 109] width 148 height 18
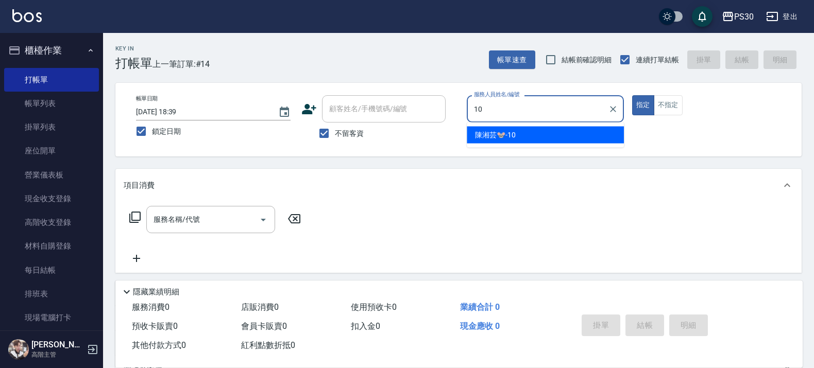
type input "[PERSON_NAME]🐭-10"
type button "true"
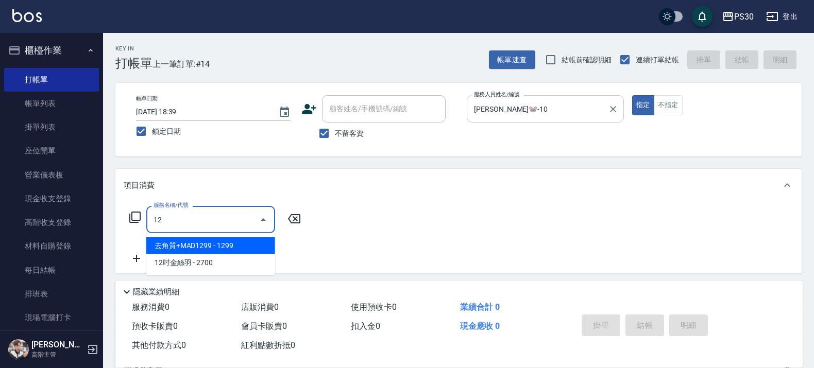
type input "1"
type input "ㄖ"
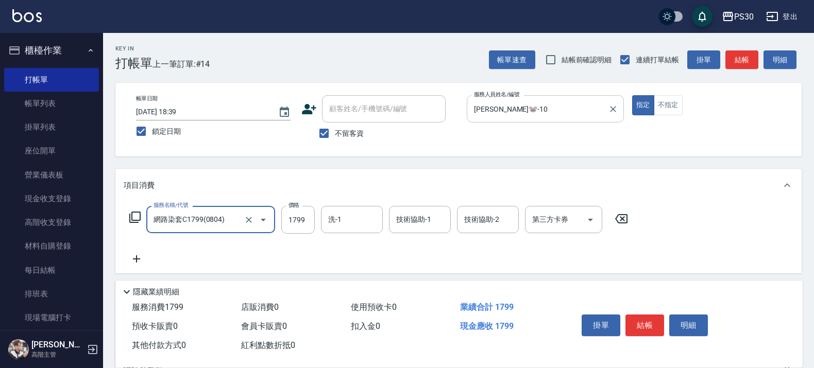
type input "網路染套C1799(0804)"
type input "1299"
type input "3"
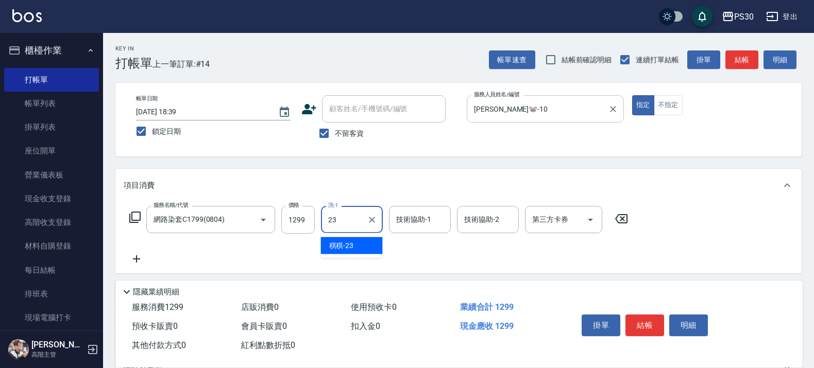
type input "稘稘-23"
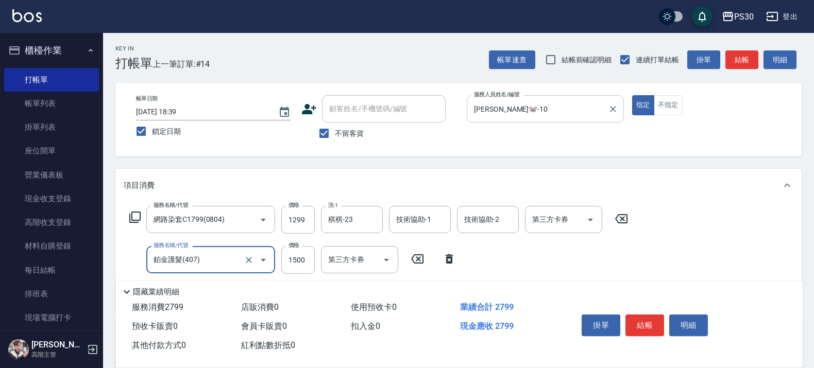
type input "鉑金護髮(407)"
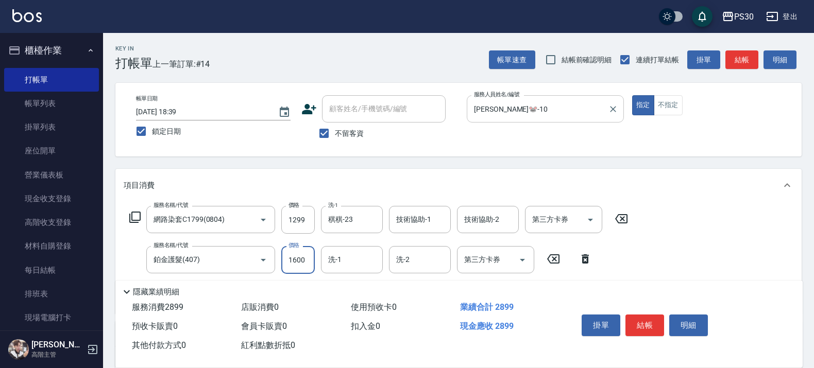
type input "1600"
type input "稘稘-23"
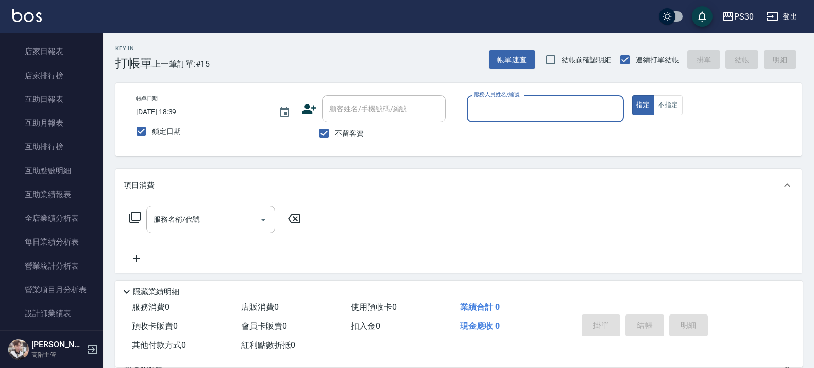
scroll to position [580, 0]
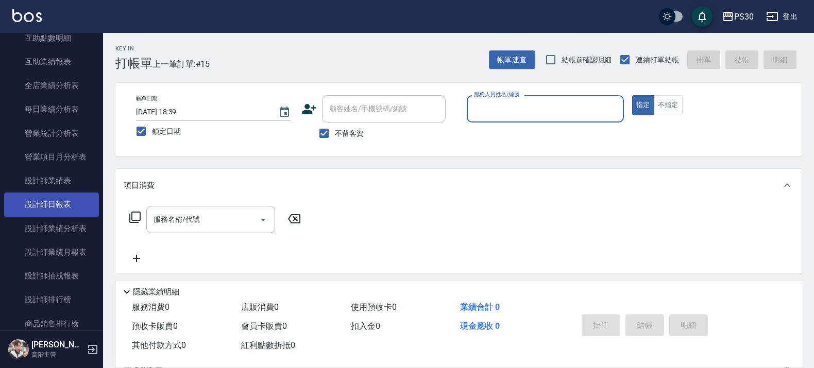
click at [56, 207] on link "設計師日報表" at bounding box center [51, 205] width 95 height 24
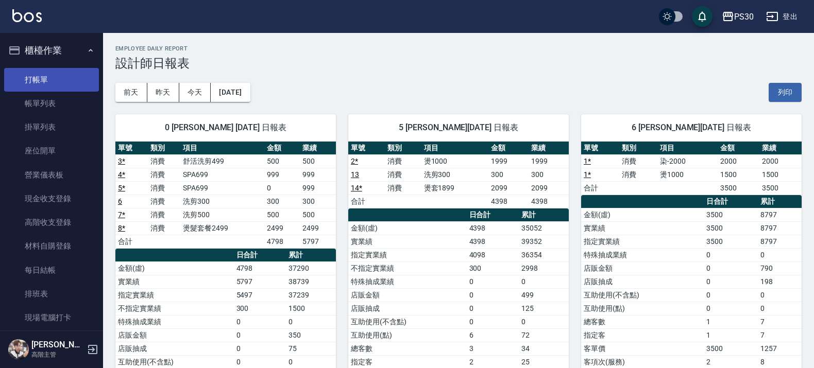
click at [41, 79] on link "打帳單" at bounding box center [51, 80] width 95 height 24
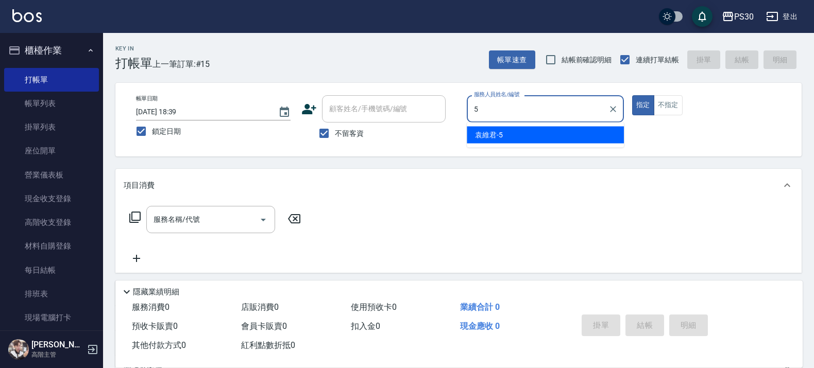
type input "[PERSON_NAME]-5"
type button "true"
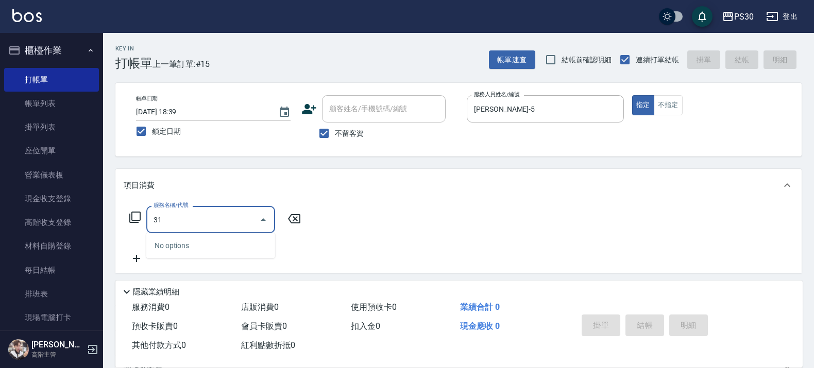
type input "3"
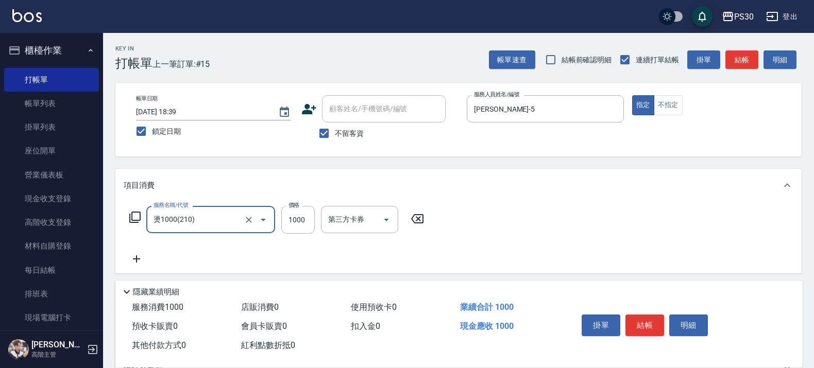
type input "燙1000(210)"
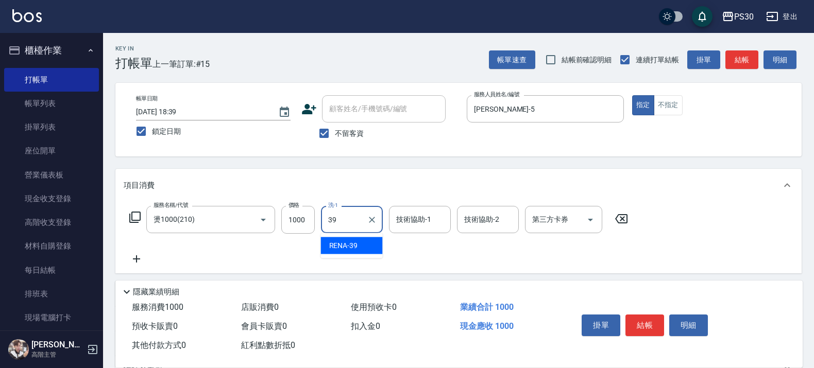
type input "RENA-39"
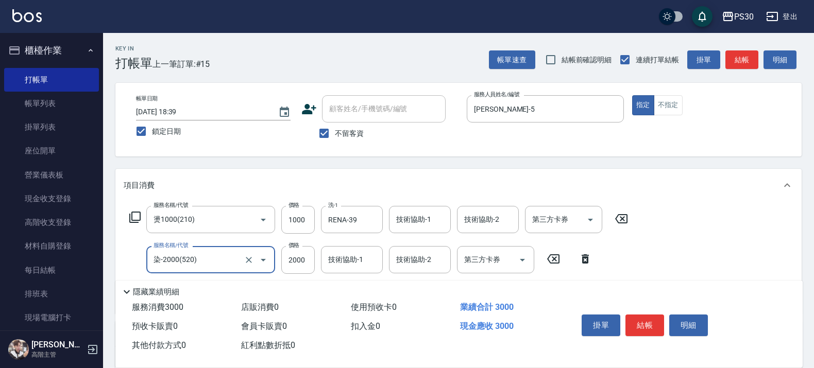
type input "染-2000(520)"
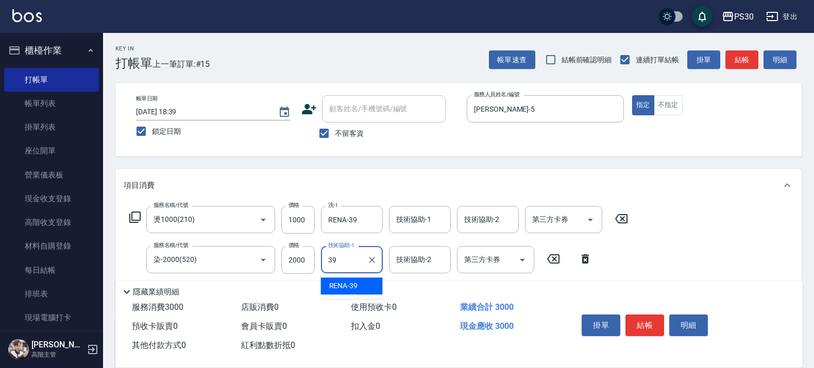
type input "3"
type input "[PERSON_NAME]-33"
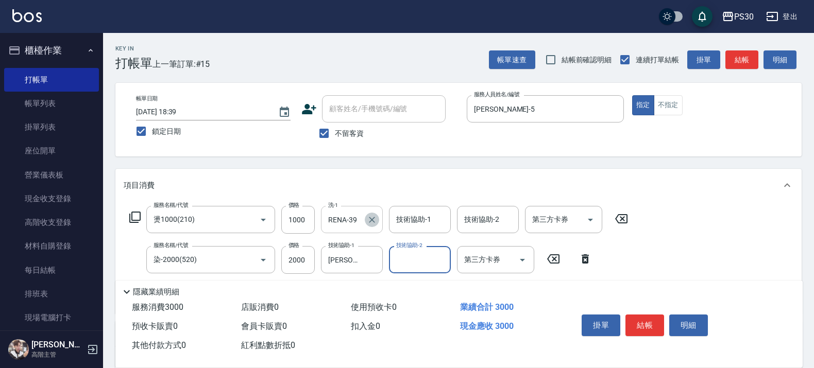
click at [371, 215] on icon "Clear" at bounding box center [372, 220] width 10 height 10
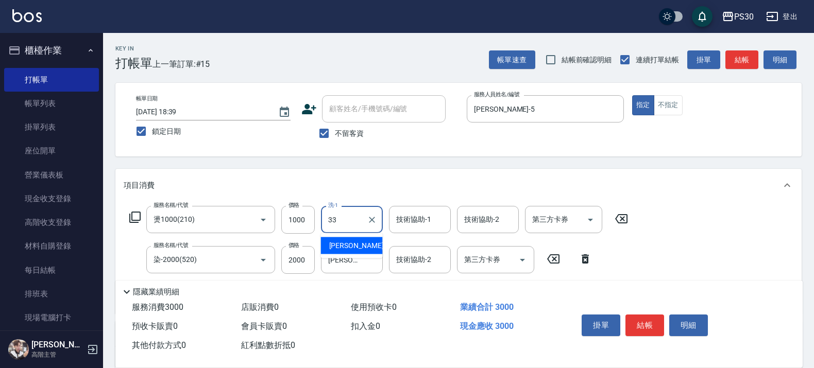
type input "[PERSON_NAME]-33"
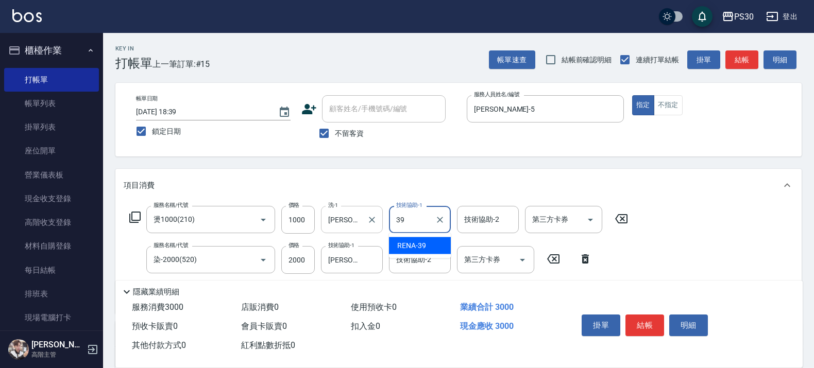
type input "RENA-39"
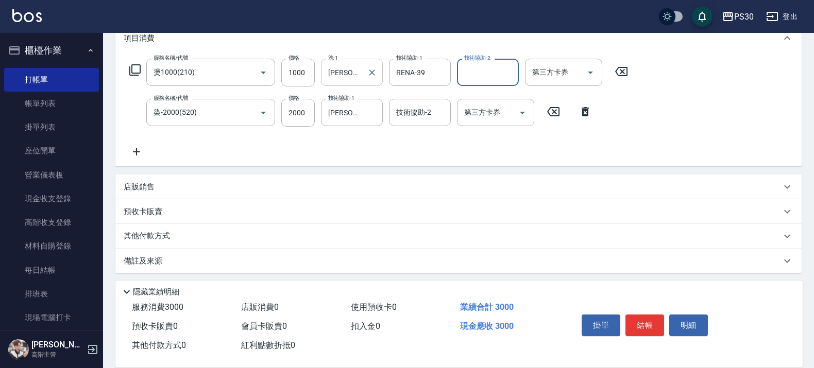
scroll to position [150, 0]
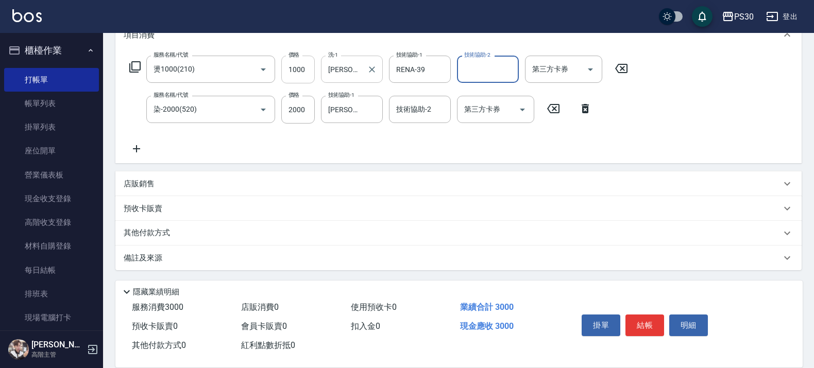
click at [302, 68] on input "1000" at bounding box center [297, 70] width 33 height 28
click at [140, 147] on icon at bounding box center [137, 149] width 26 height 12
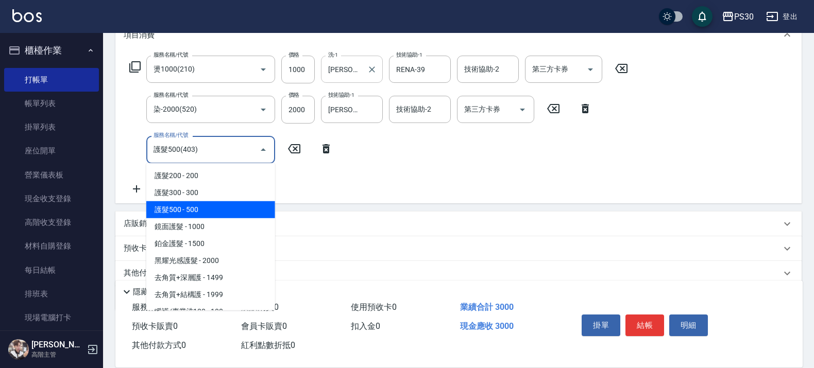
type input "護髮500(403)"
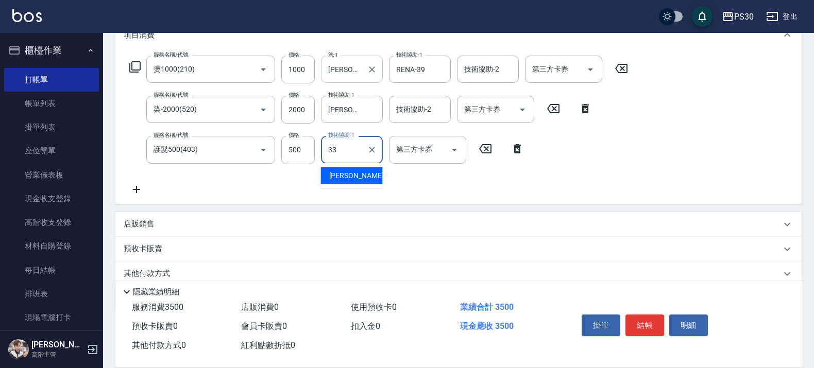
type input "[PERSON_NAME]-33"
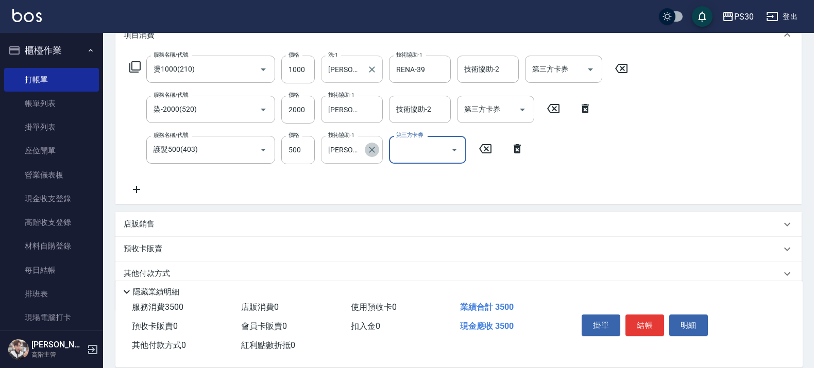
click at [372, 149] on icon "Clear" at bounding box center [372, 150] width 6 height 6
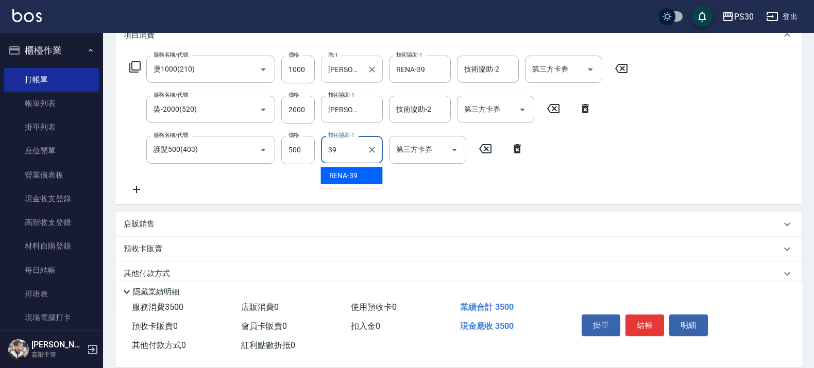
type input "RENA-39"
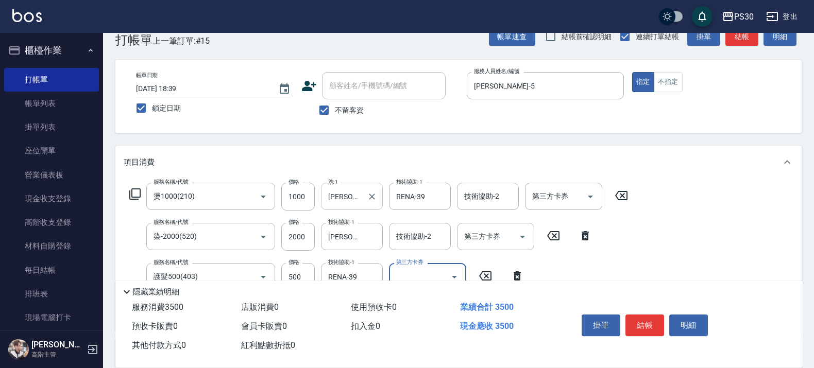
scroll to position [22, 0]
click at [656, 320] on button "結帳" at bounding box center [644, 326] width 39 height 22
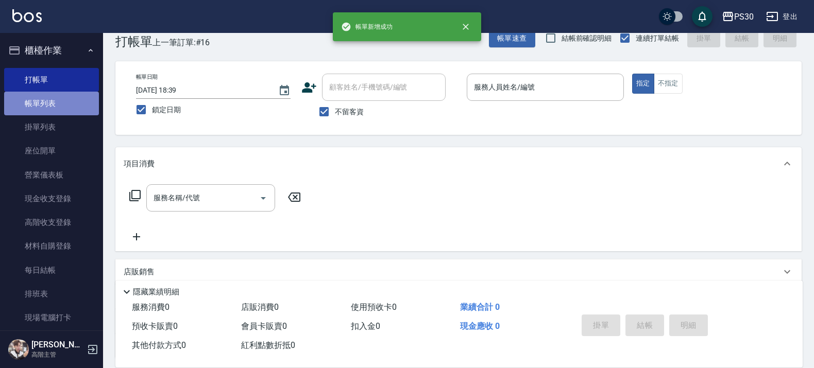
click at [60, 107] on link "帳單列表" at bounding box center [51, 104] width 95 height 24
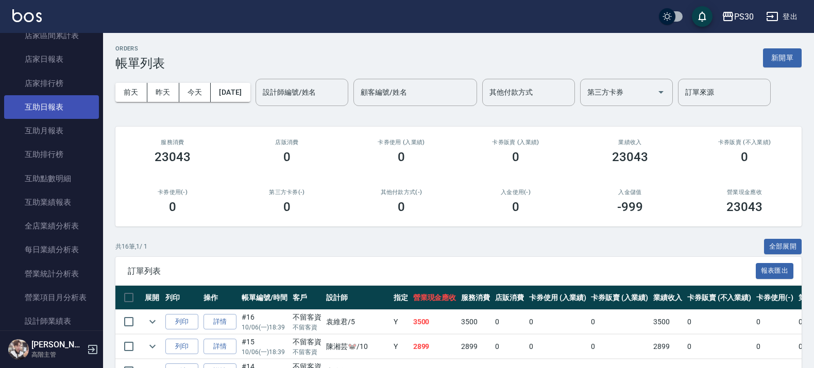
scroll to position [386, 0]
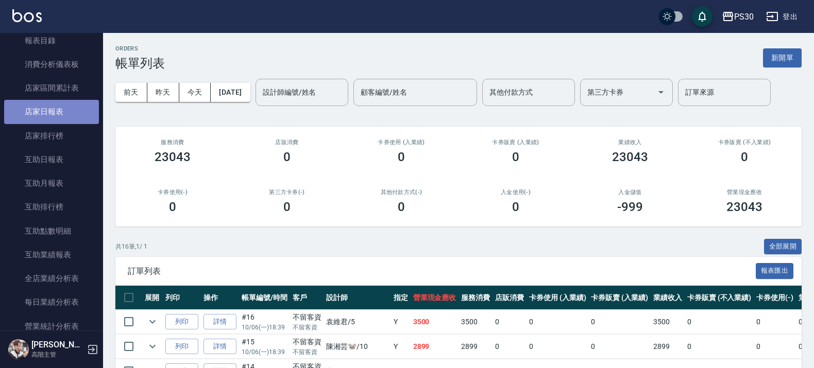
click at [55, 109] on link "店家日報表" at bounding box center [51, 112] width 95 height 24
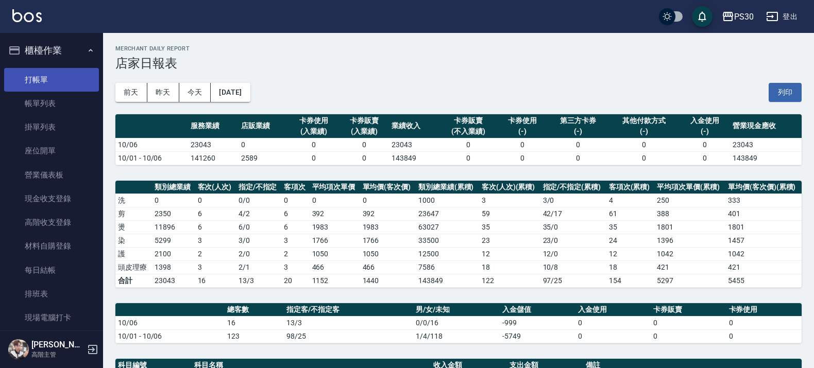
click at [64, 81] on link "打帳單" at bounding box center [51, 80] width 95 height 24
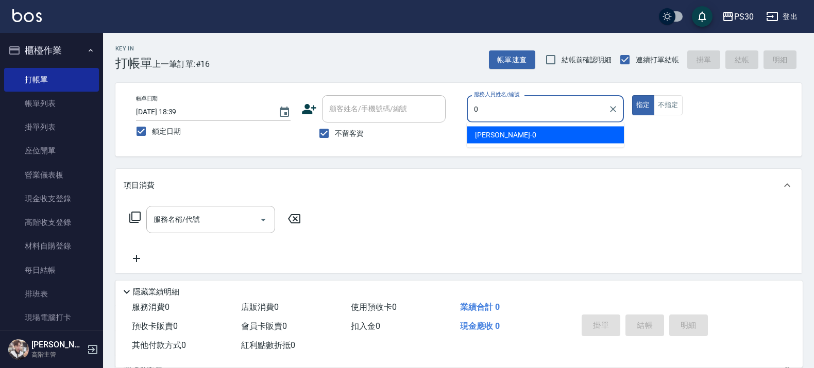
type input "[PERSON_NAME]-0"
type button "true"
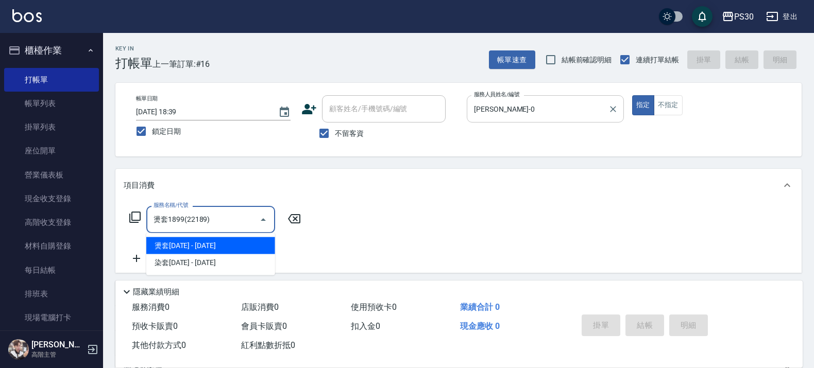
type input "燙套1899(22189)"
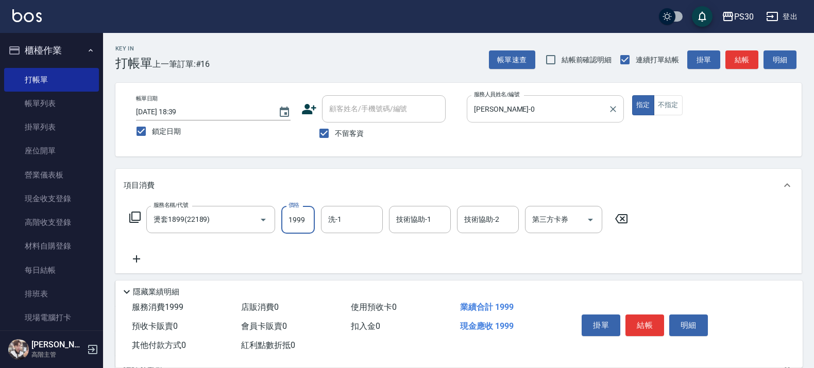
type input "1999"
type input "[PERSON_NAME]-33"
click at [656, 323] on button "結帳" at bounding box center [644, 326] width 39 height 22
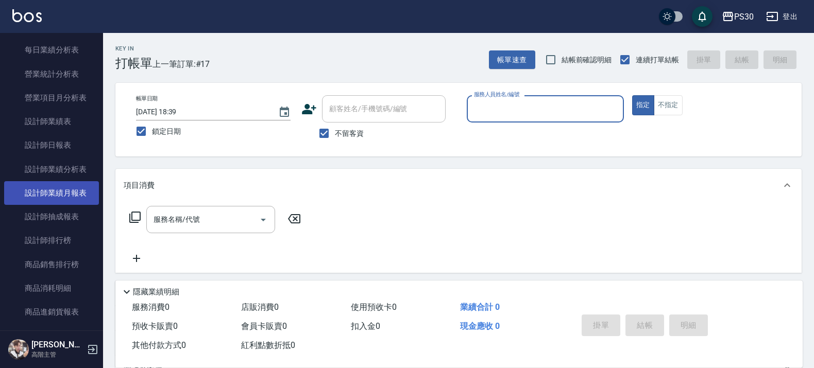
scroll to position [644, 0]
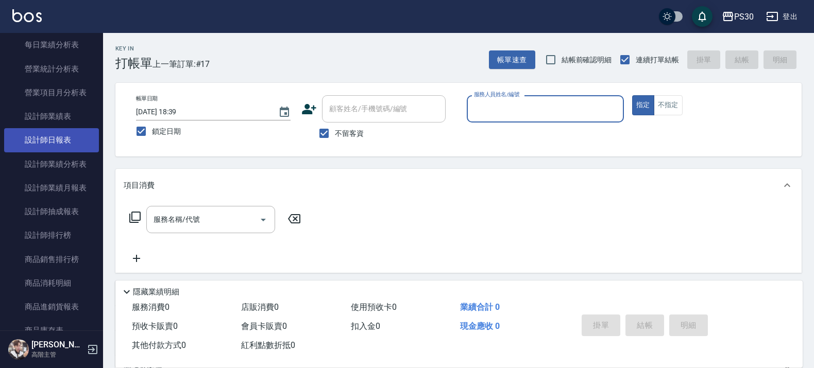
click at [69, 140] on link "設計師日報表" at bounding box center [51, 140] width 95 height 24
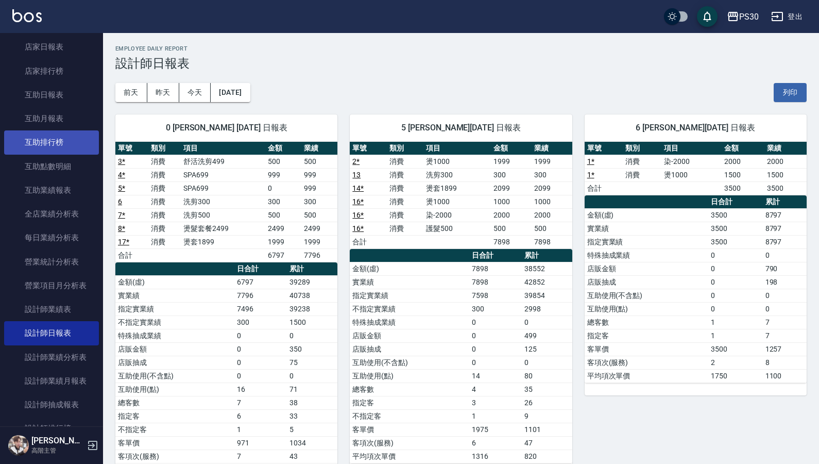
scroll to position [451, 0]
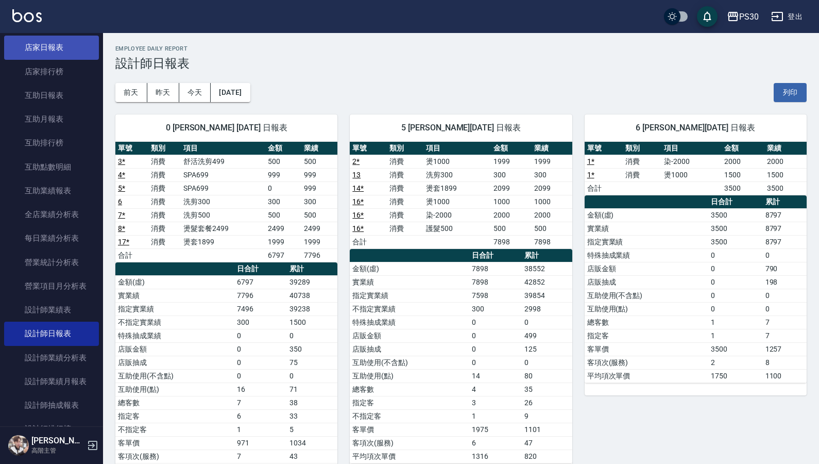
click at [58, 60] on link "店家排行榜" at bounding box center [51, 72] width 95 height 24
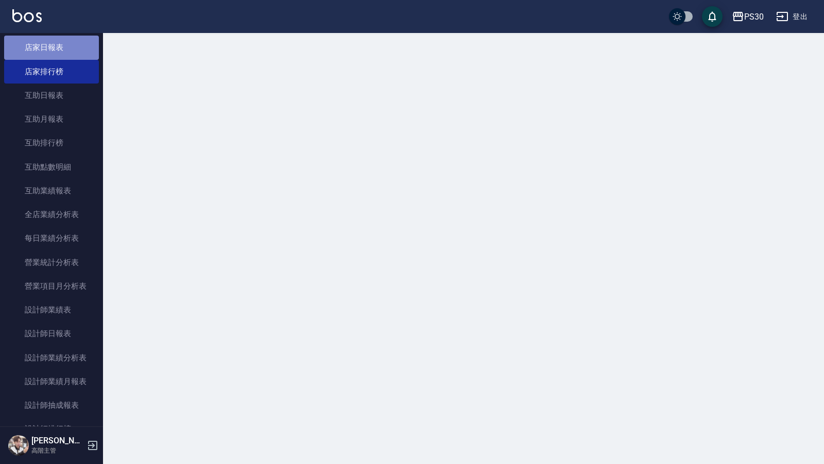
click at [60, 50] on link "店家日報表" at bounding box center [51, 48] width 95 height 24
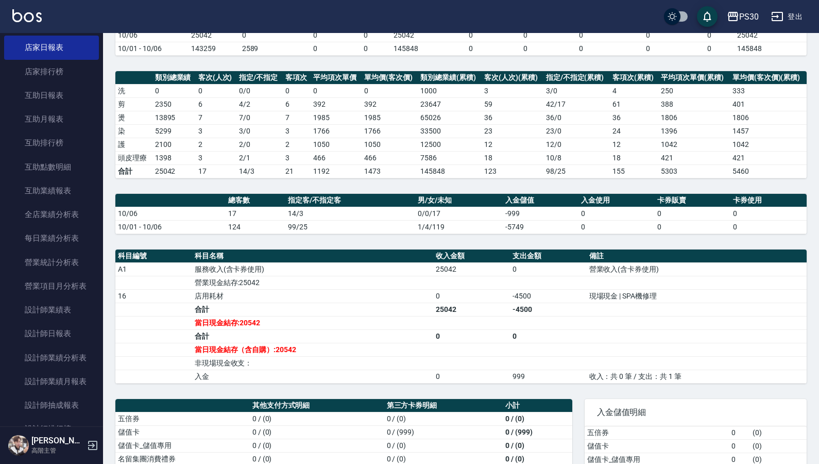
scroll to position [276, 0]
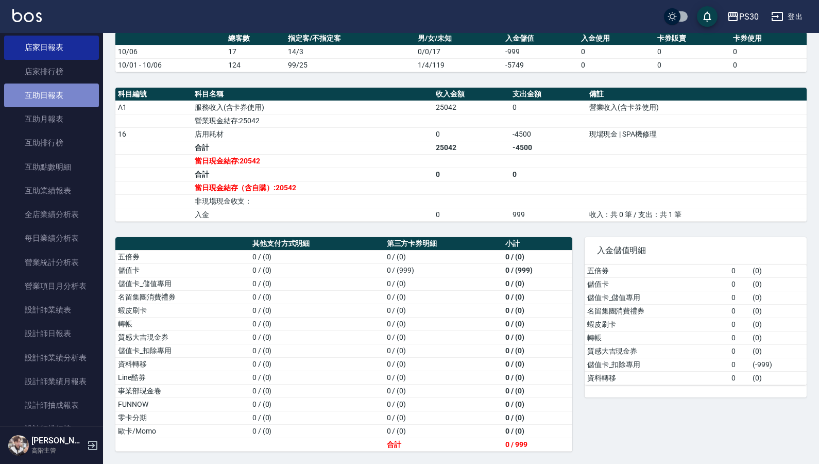
click at [57, 88] on link "互助日報表" at bounding box center [51, 95] width 95 height 24
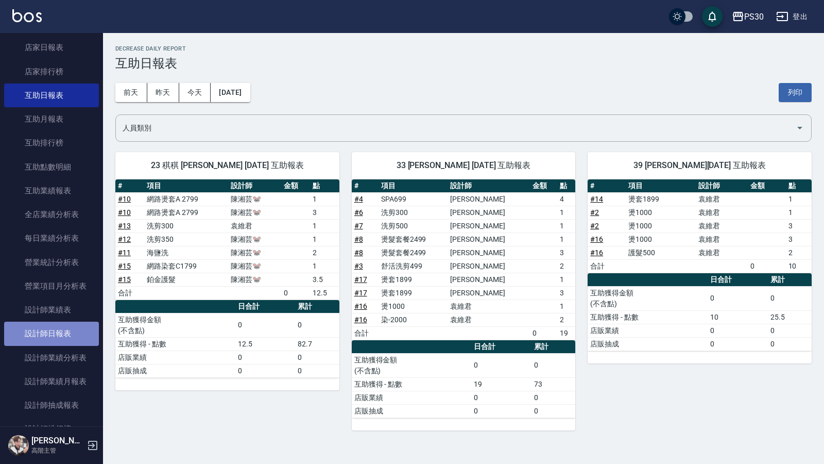
click at [63, 331] on link "設計師日報表" at bounding box center [51, 333] width 95 height 24
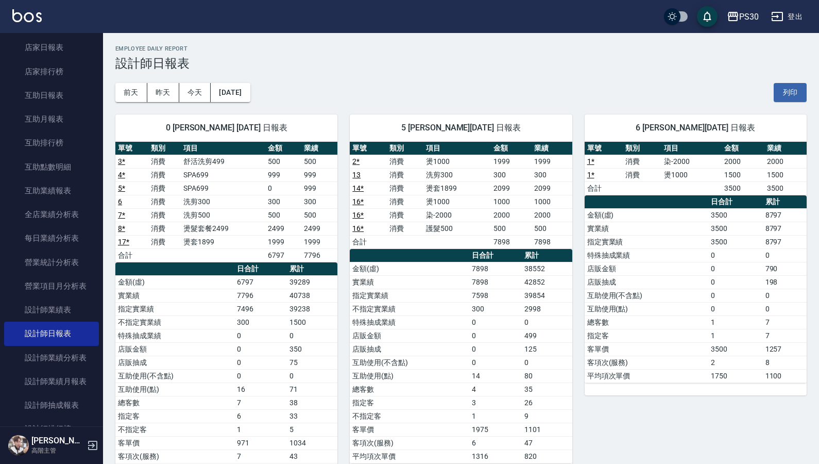
click at [4, 321] on link "設計師日報表" at bounding box center [51, 333] width 95 height 24
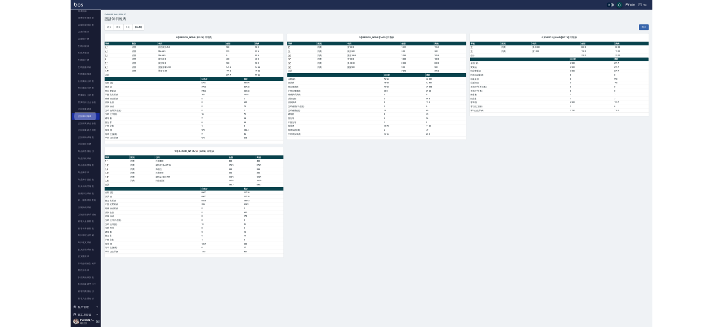
scroll to position [328, 0]
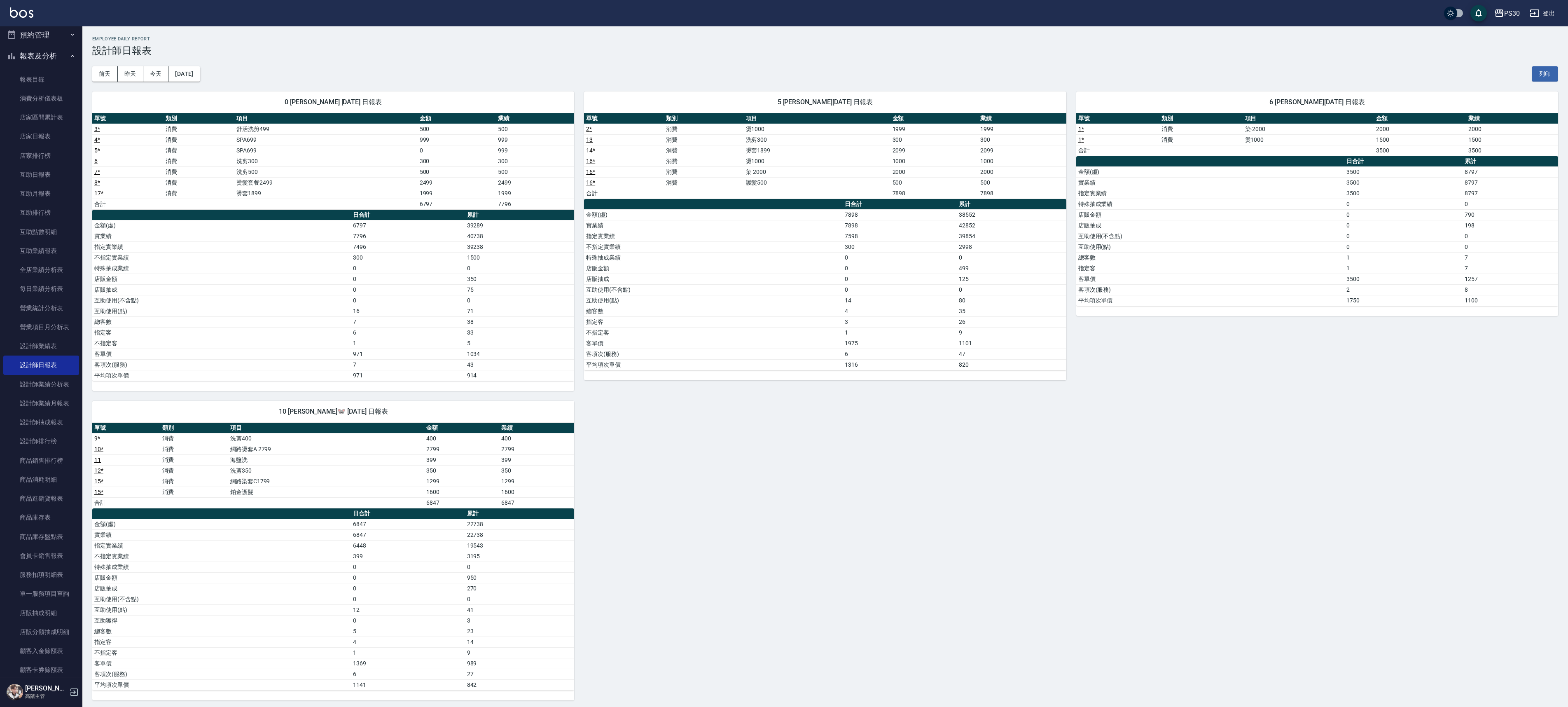
click at [650, 294] on div "0 [PERSON_NAME] [DATE] 日報表 單號 類別 項目 金額 業績 3 * 消費 舒活洗剪499 500 500 4 * 消費 SPA699 …" at bounding box center [820, 391] width 1476 height 619
drag, startPoint x: 1533, startPoint y: 9, endPoint x: 1038, endPoint y: 64, distance: 498.0
click at [650, 64] on div "[DATE] [DATE] [DATE] [DATE] 列印" at bounding box center [825, 74] width 1466 height 35
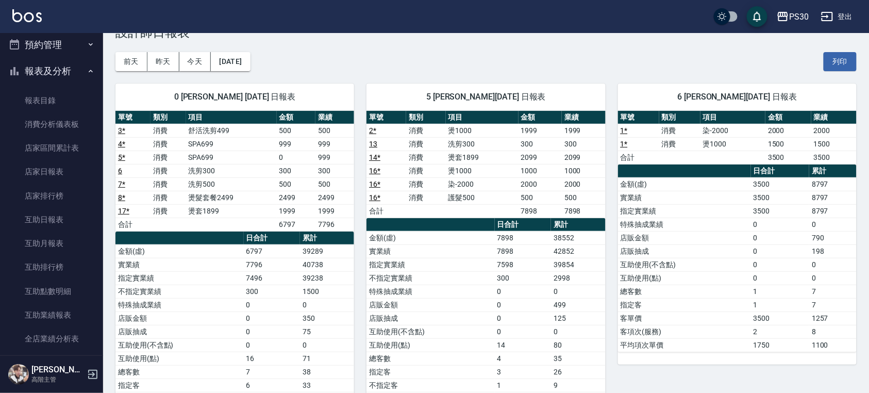
scroll to position [23, 0]
